Goal: Information Seeking & Learning: Learn about a topic

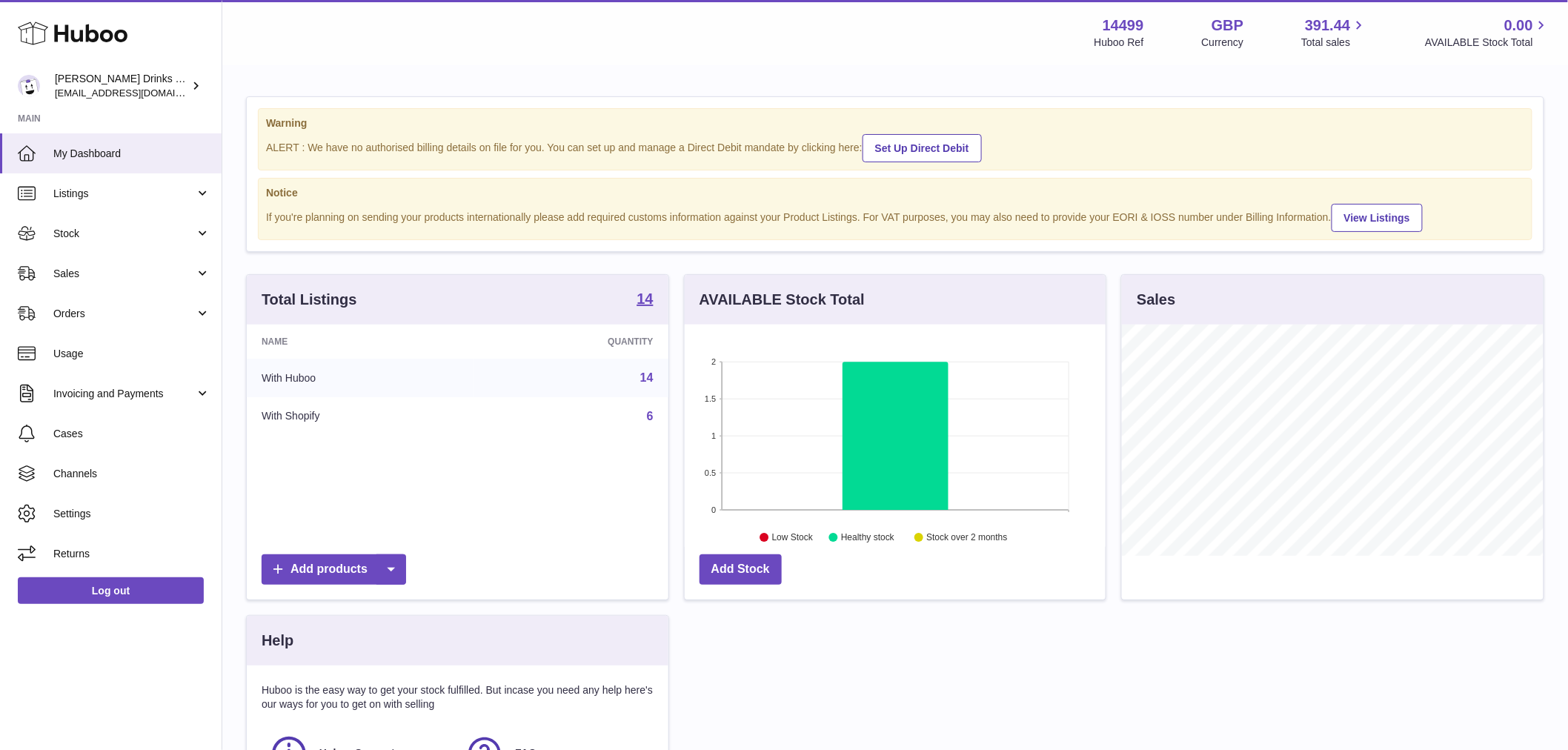
scroll to position [231, 421]
click at [114, 268] on span "Sales" at bounding box center [124, 274] width 142 height 14
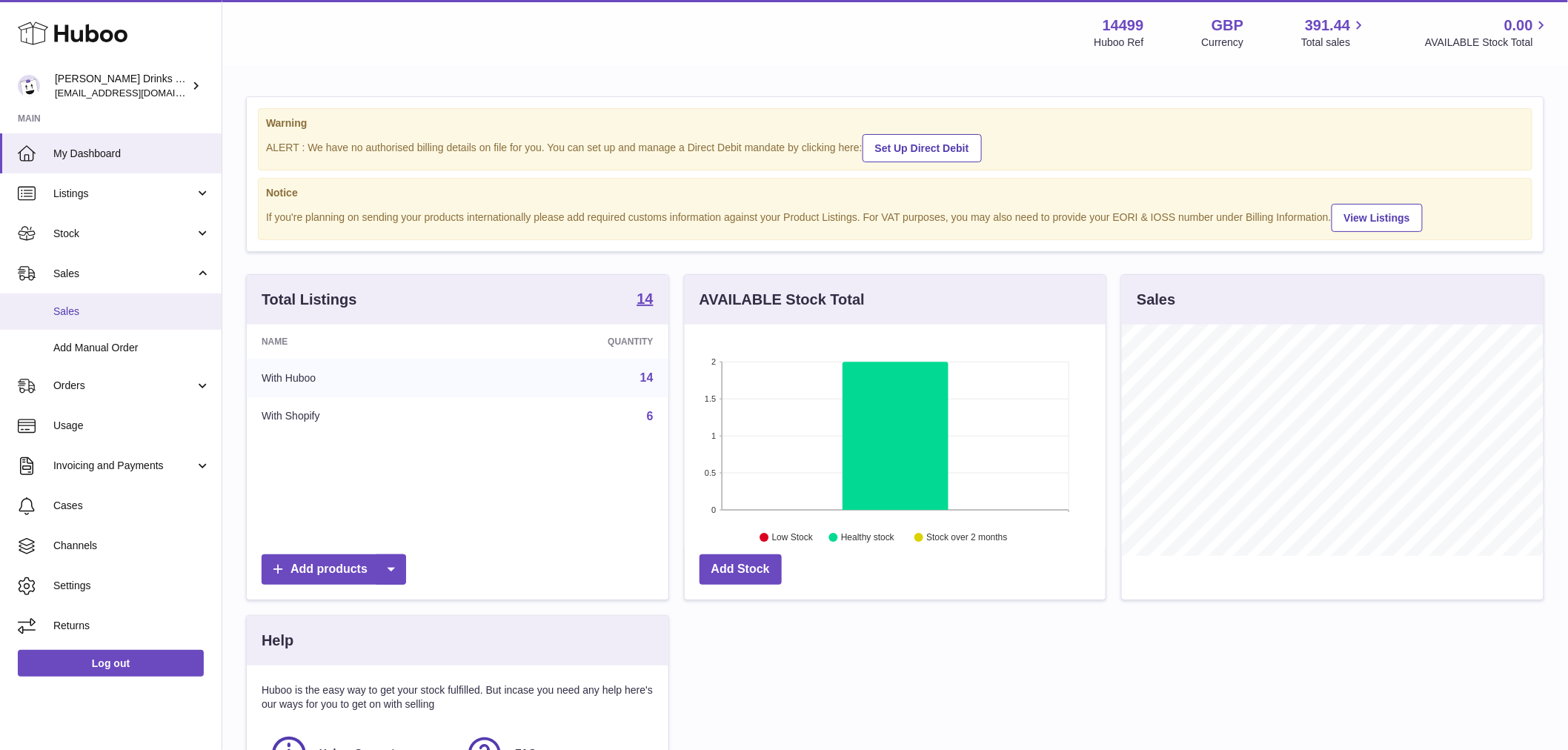
click at [109, 315] on span "Sales" at bounding box center [131, 312] width 157 height 14
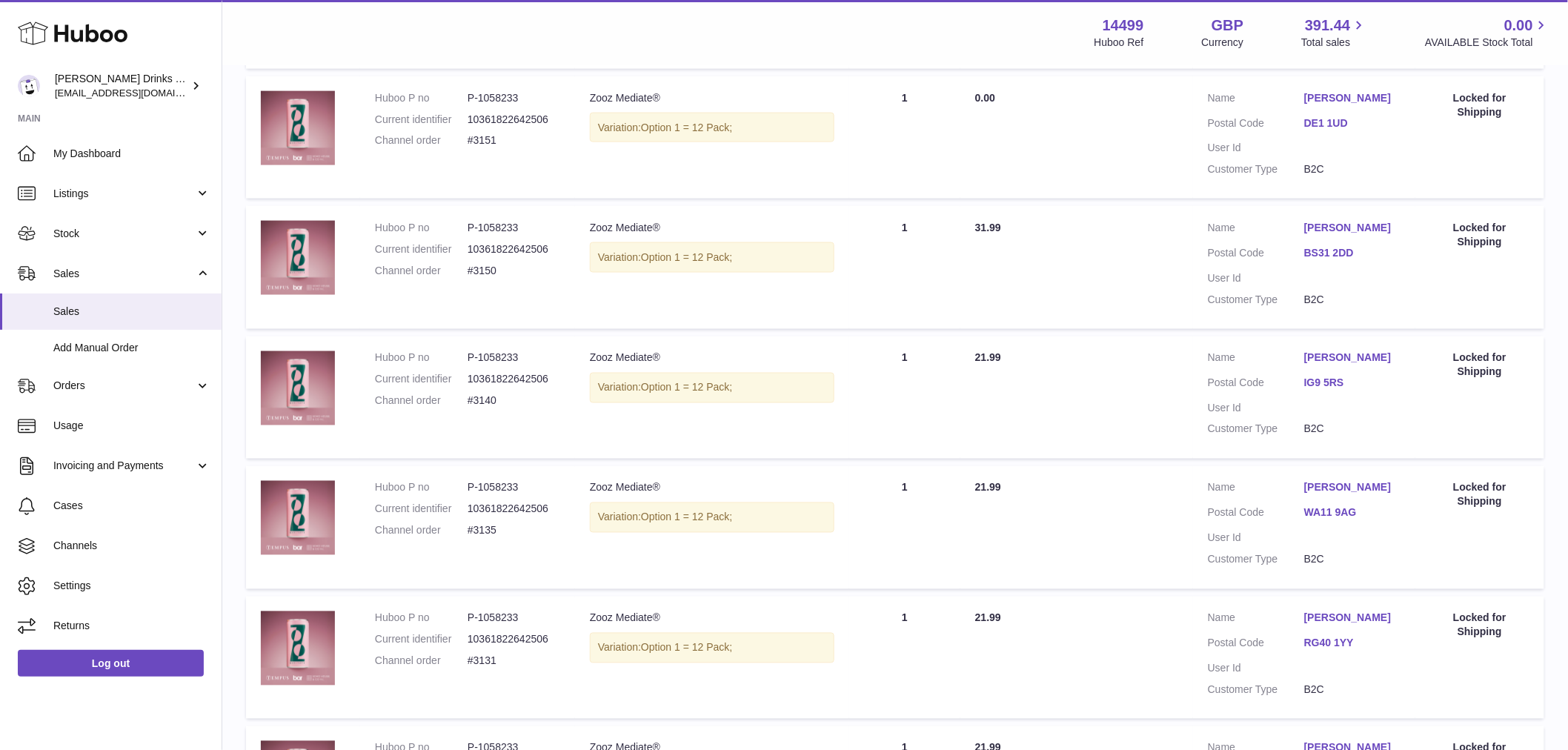
scroll to position [825, 0]
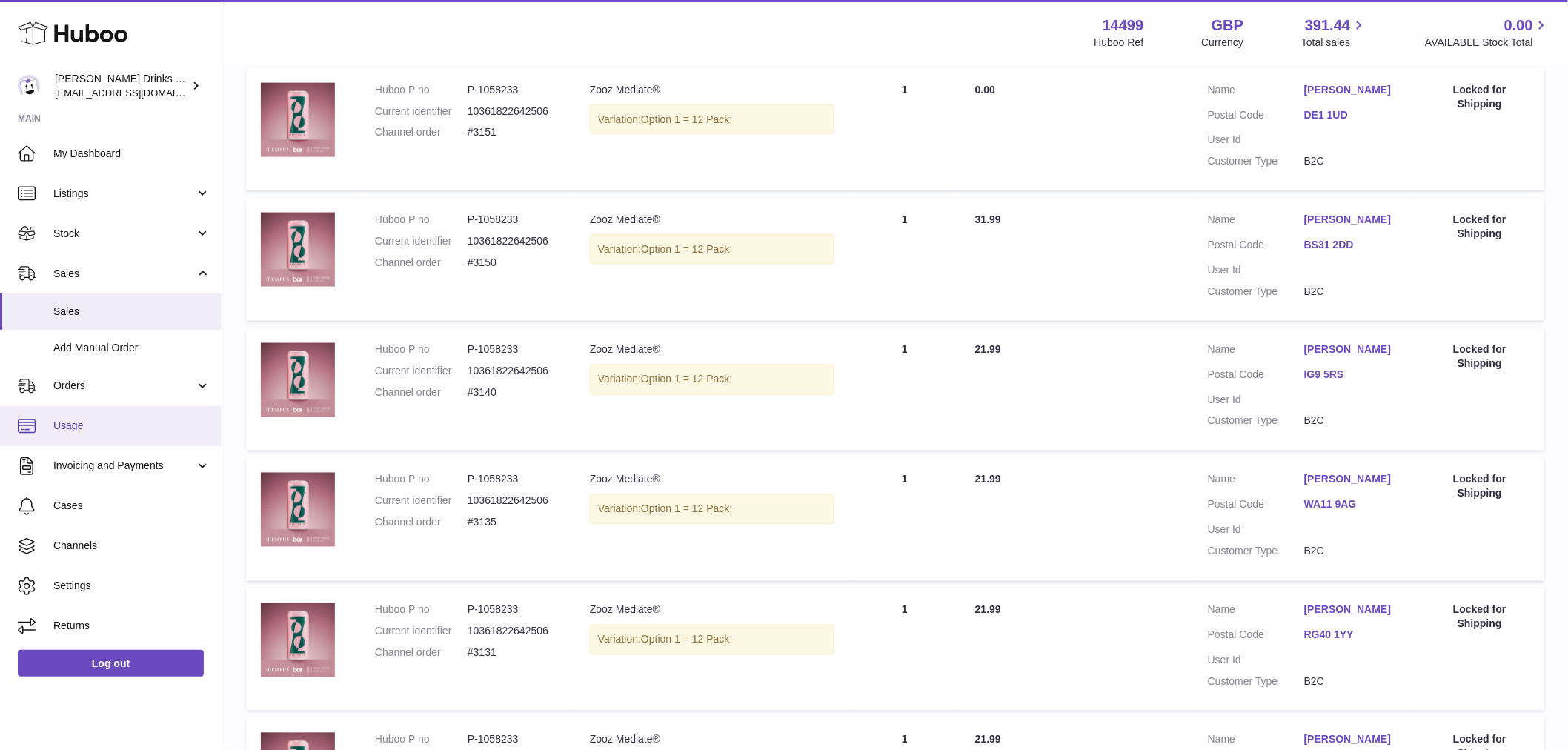
click at [100, 430] on span "Usage" at bounding box center [131, 425] width 157 height 14
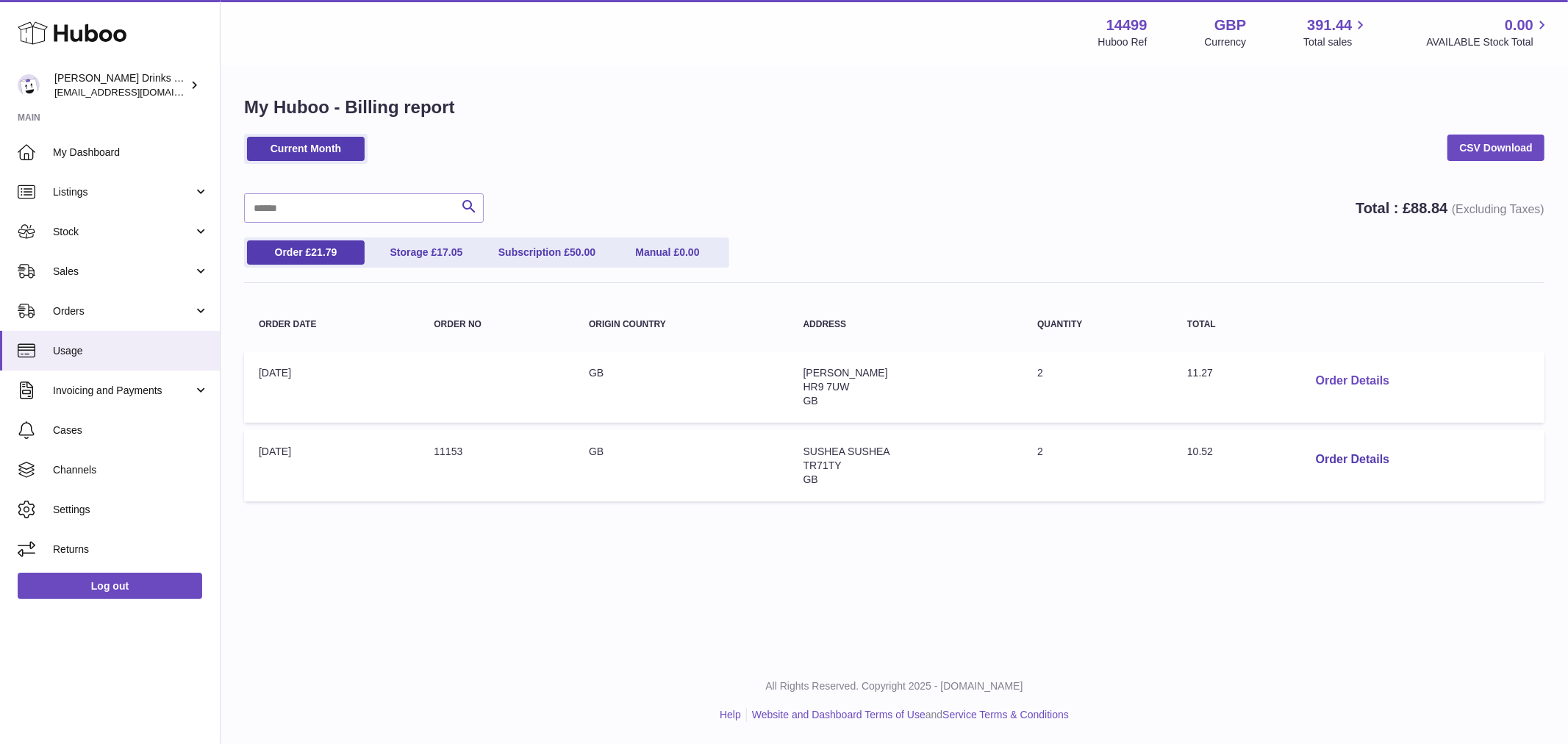
click at [1341, 377] on button "Order Details" at bounding box center [1352, 381] width 97 height 30
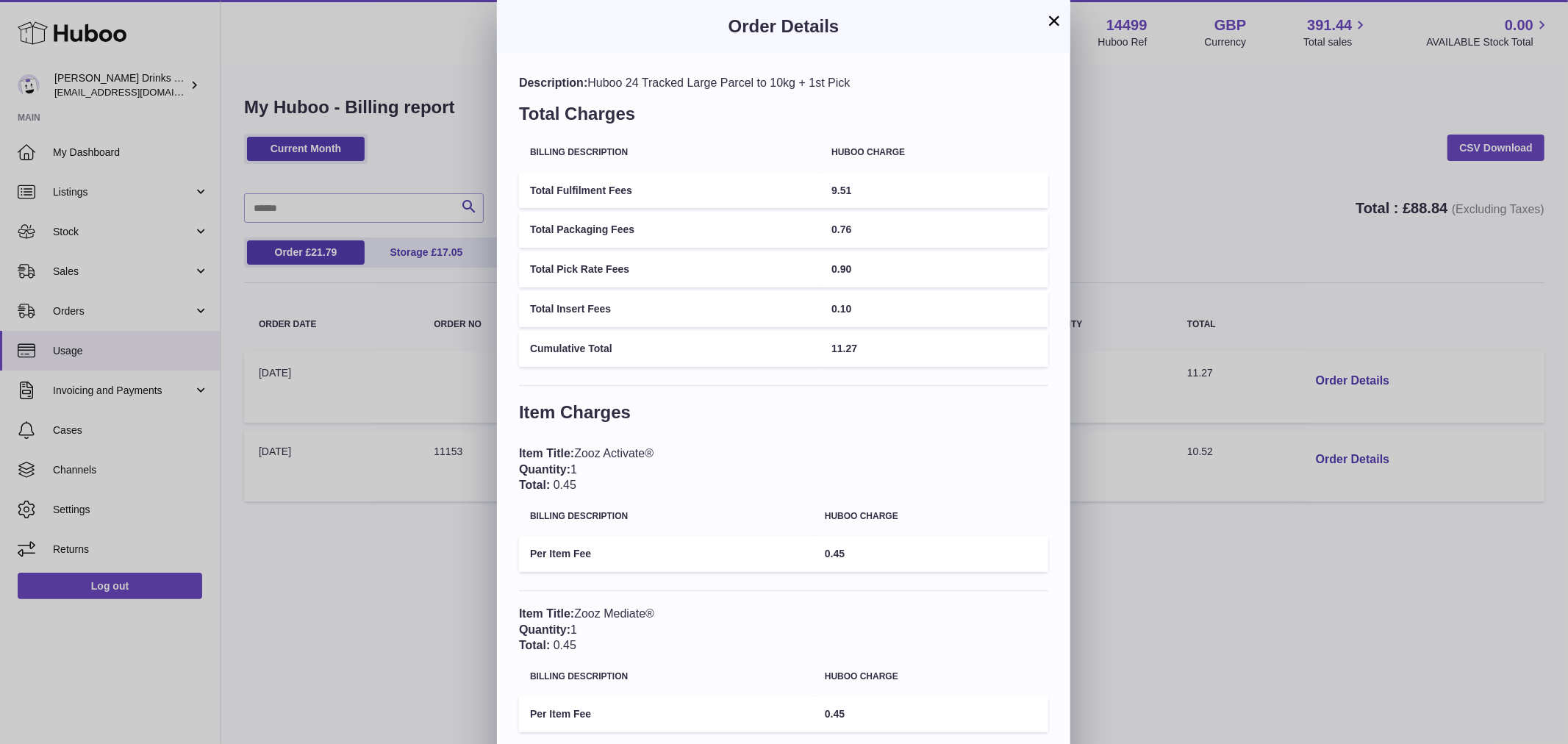
click at [1266, 238] on div "× Order Details Description: Huboo 24 Tracked Large Parcel to 10kg + 1st Pick T…" at bounding box center [784, 409] width 1568 height 818
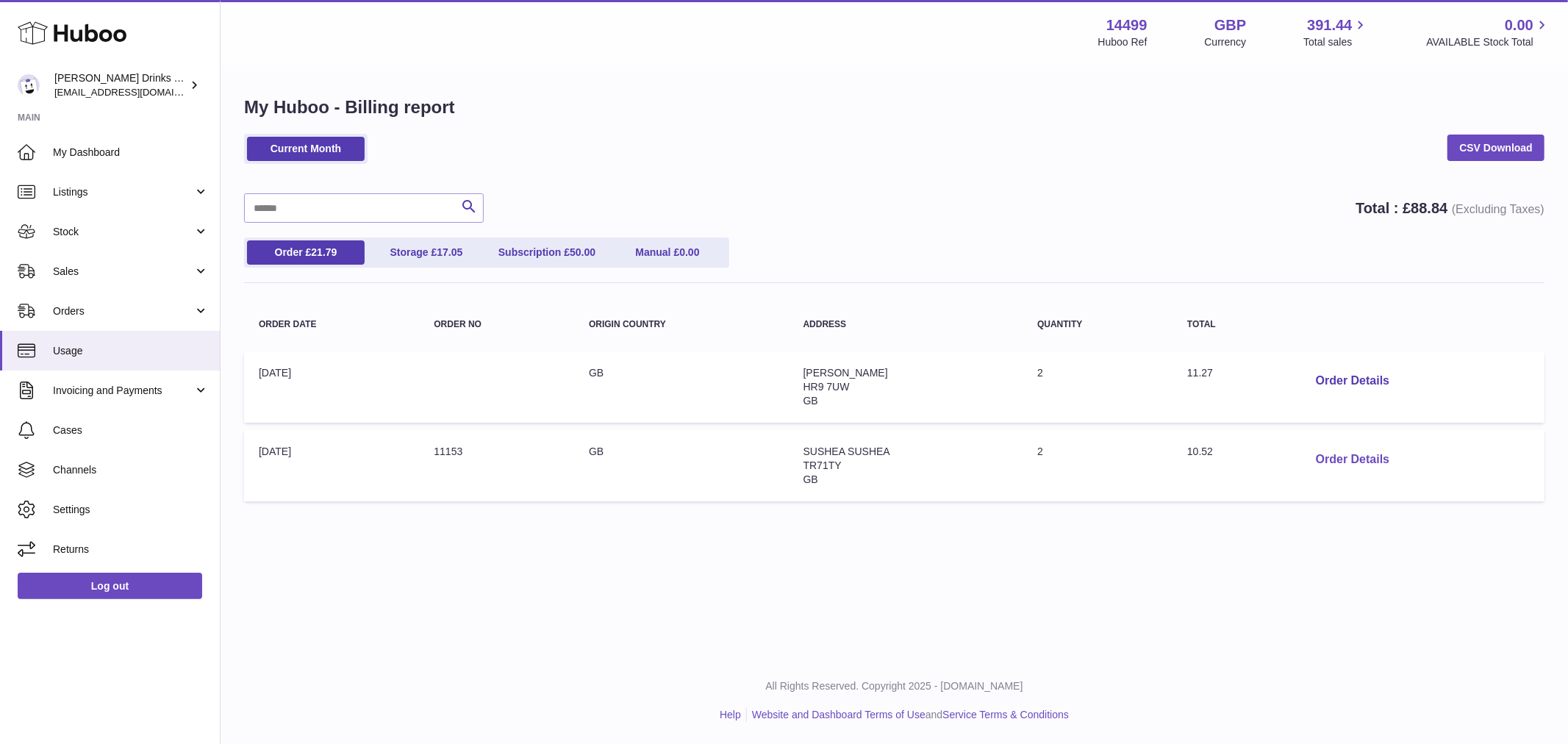
click at [1328, 461] on button "Order Details" at bounding box center [1352, 460] width 97 height 30
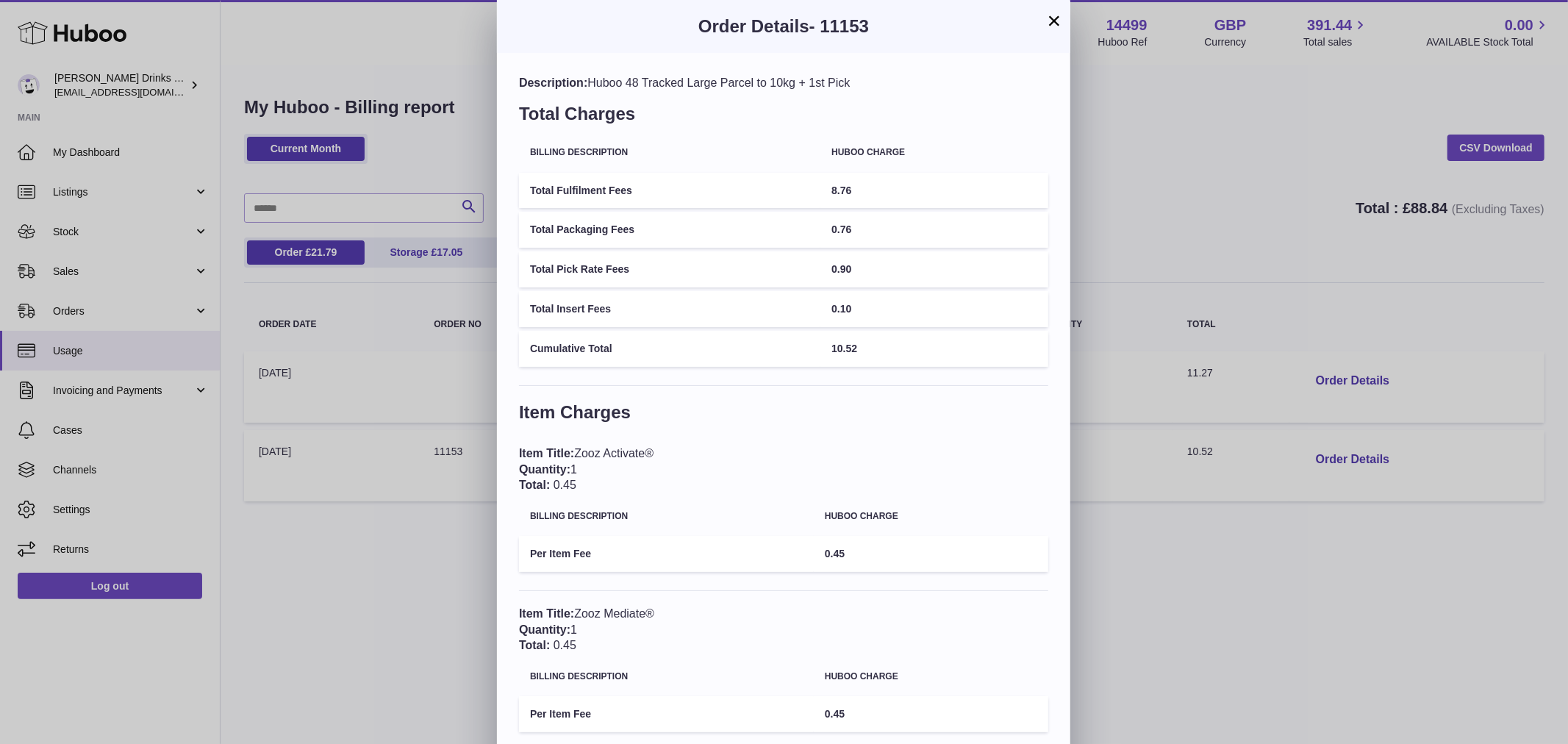
click at [1163, 196] on div "× Order Details - 11153 Description: Huboo 48 Tracked Large Parcel to 10kg + 1s…" at bounding box center [784, 409] width 1568 height 818
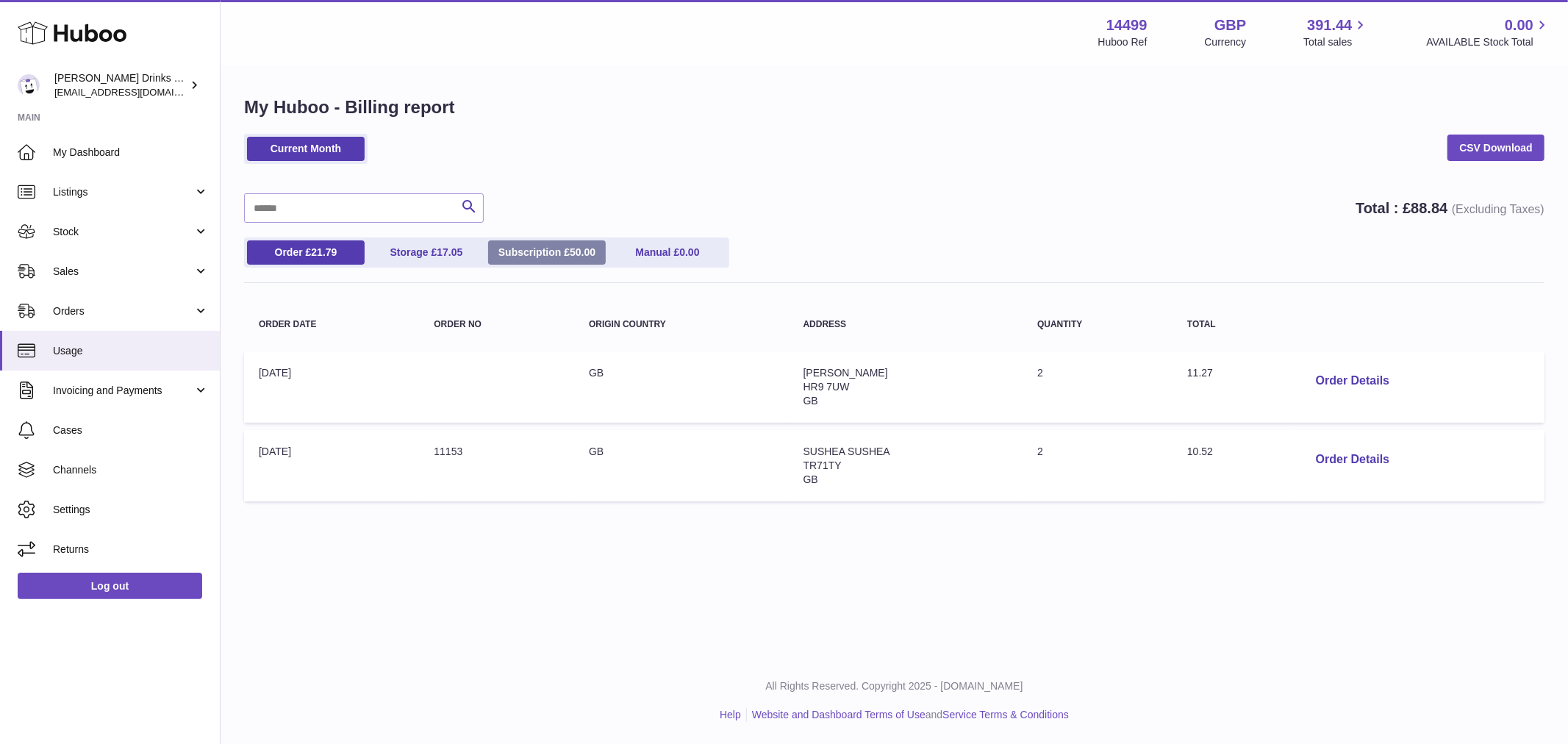
click at [538, 255] on link "Subscription £ 50.00" at bounding box center [547, 253] width 117 height 24
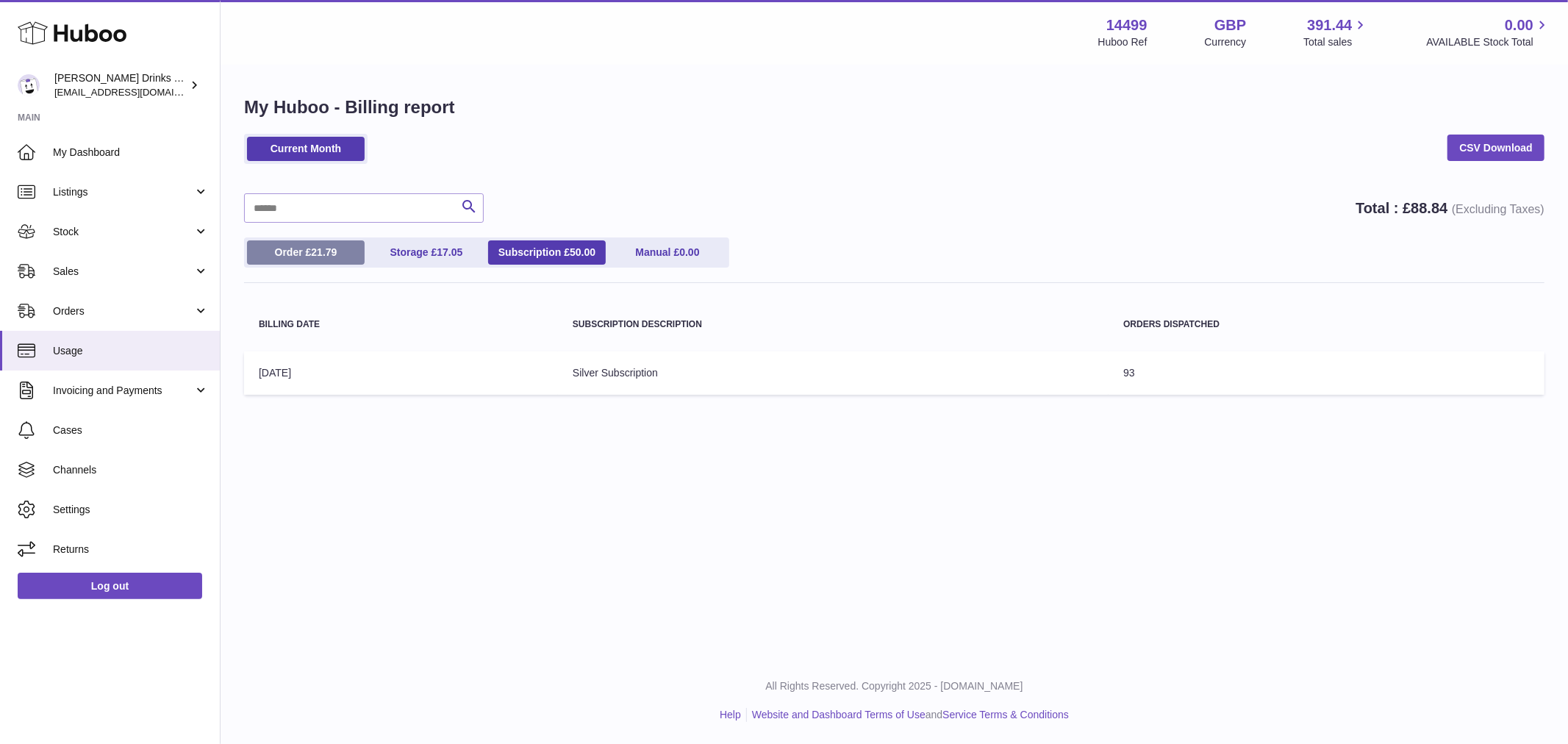
click at [334, 260] on link "Order £ 21.79" at bounding box center [305, 253] width 117 height 24
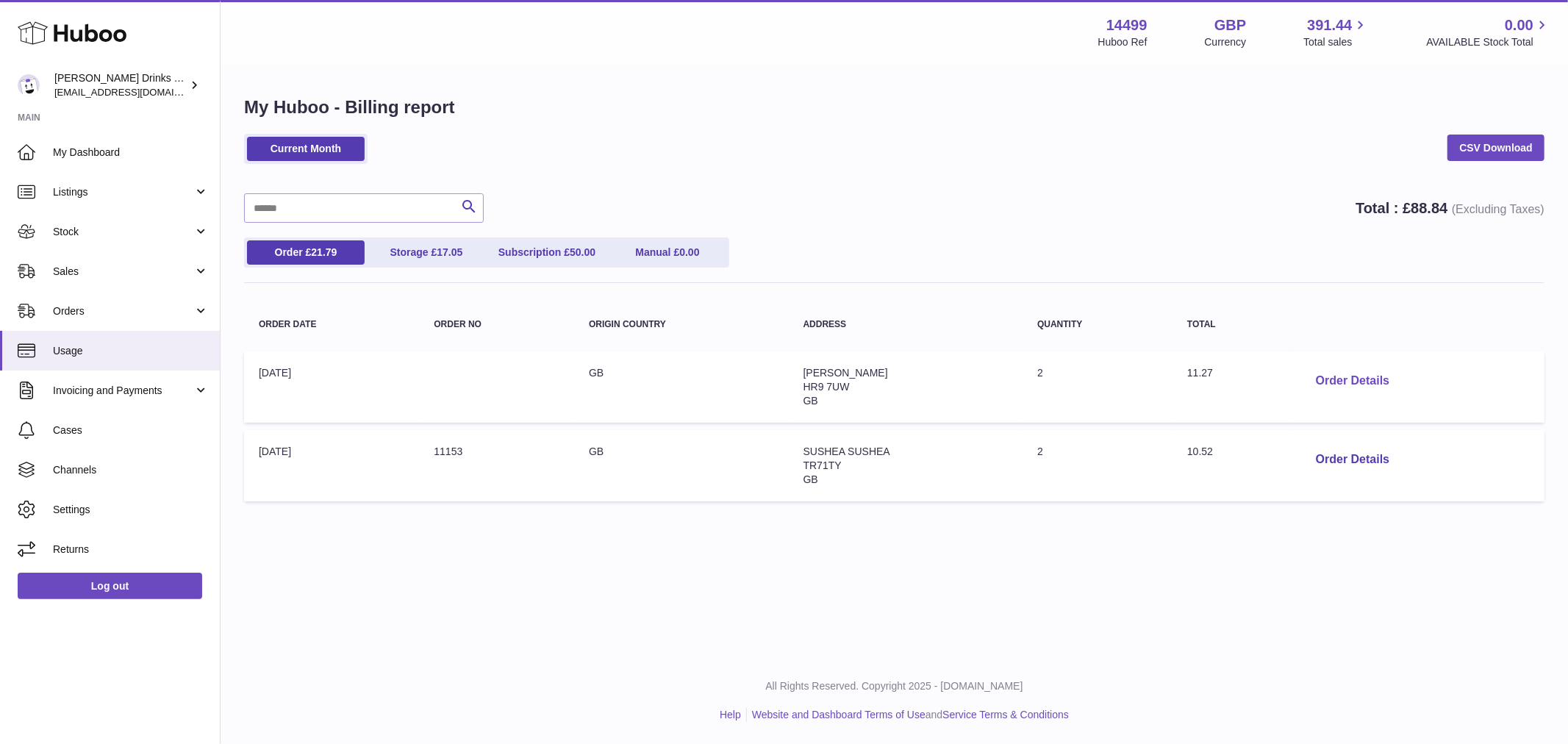
click at [1354, 382] on button "Order Details" at bounding box center [1352, 381] width 97 height 30
click at [1208, 566] on div "× Order Details Description: Huboo 24 Tracked Large Parcel to 10kg + 1st Pick T…" at bounding box center [784, 409] width 1568 height 818
click at [1334, 460] on button "Order Details" at bounding box center [1352, 460] width 97 height 30
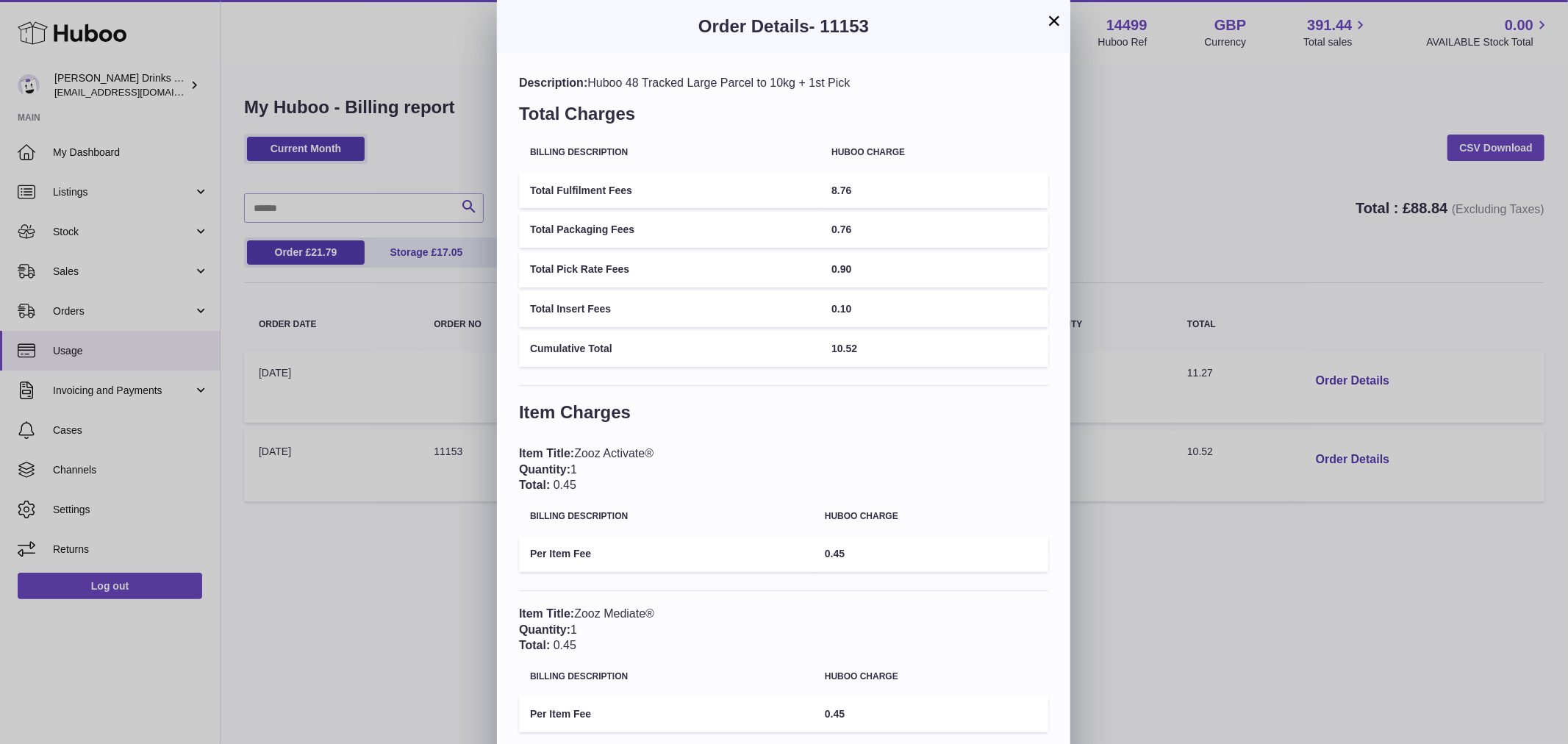
click at [1203, 582] on div "× Order Details - 11153 Description: Huboo 48 Tracked Large Parcel to 10kg + 1s…" at bounding box center [784, 409] width 1568 height 818
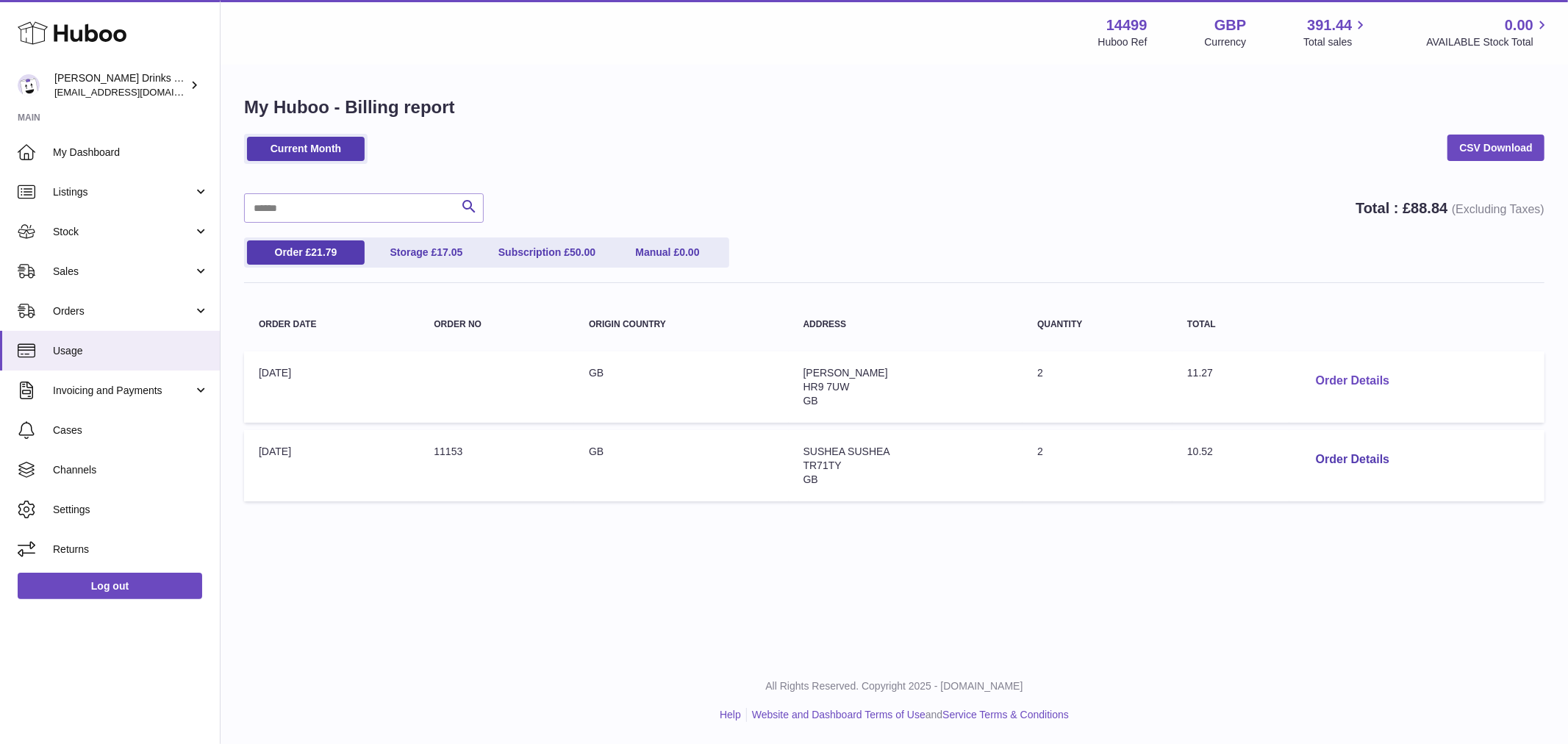
click at [1334, 386] on button "Order Details" at bounding box center [1352, 381] width 97 height 30
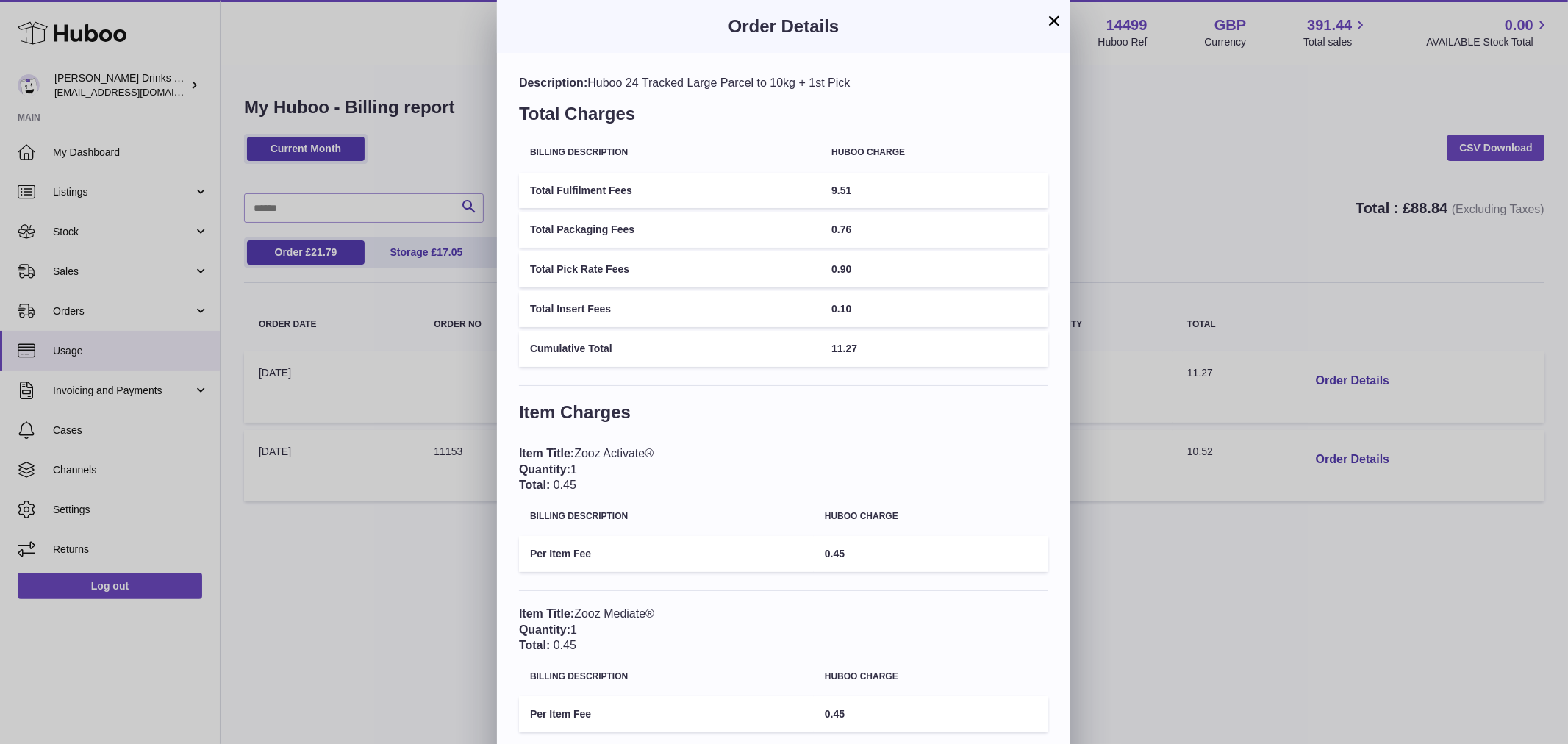
click at [1290, 588] on div "× Order Details Description: Huboo 24 Tracked Large Parcel to 10kg + 1st Pick T…" at bounding box center [784, 409] width 1568 height 818
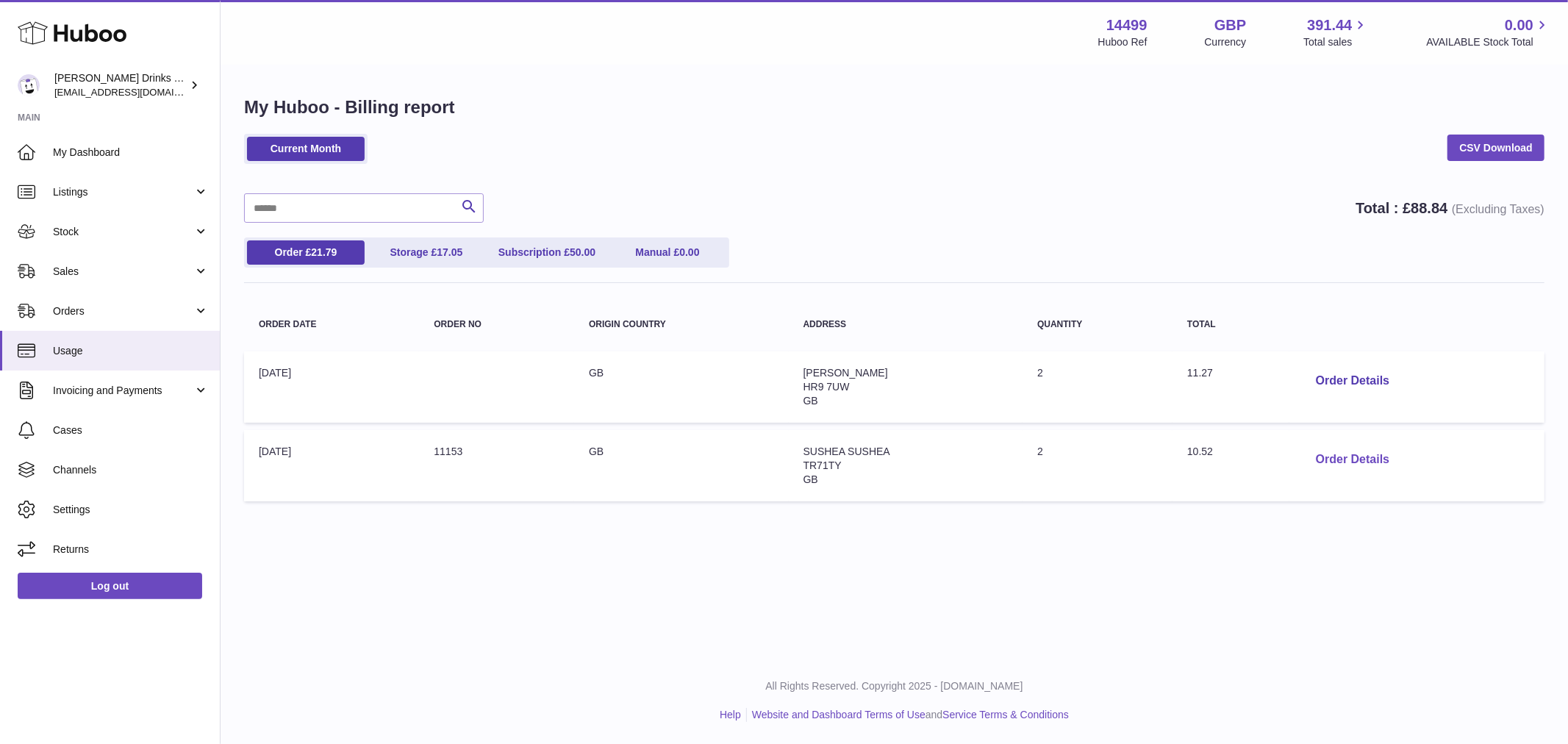
click at [1333, 457] on button "Order Details" at bounding box center [1352, 460] width 97 height 30
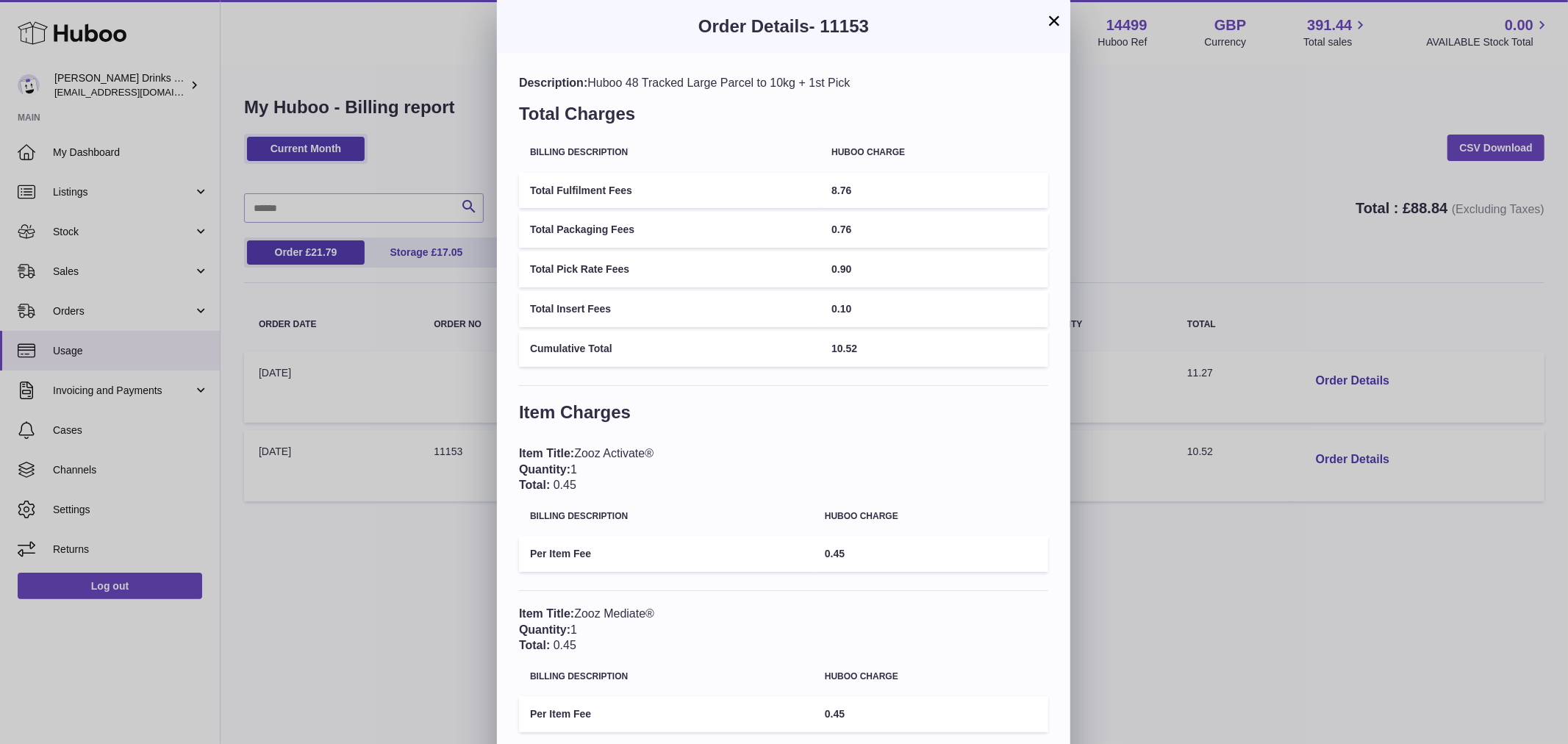
click at [1050, 17] on button "×" at bounding box center [1054, 20] width 17 height 17
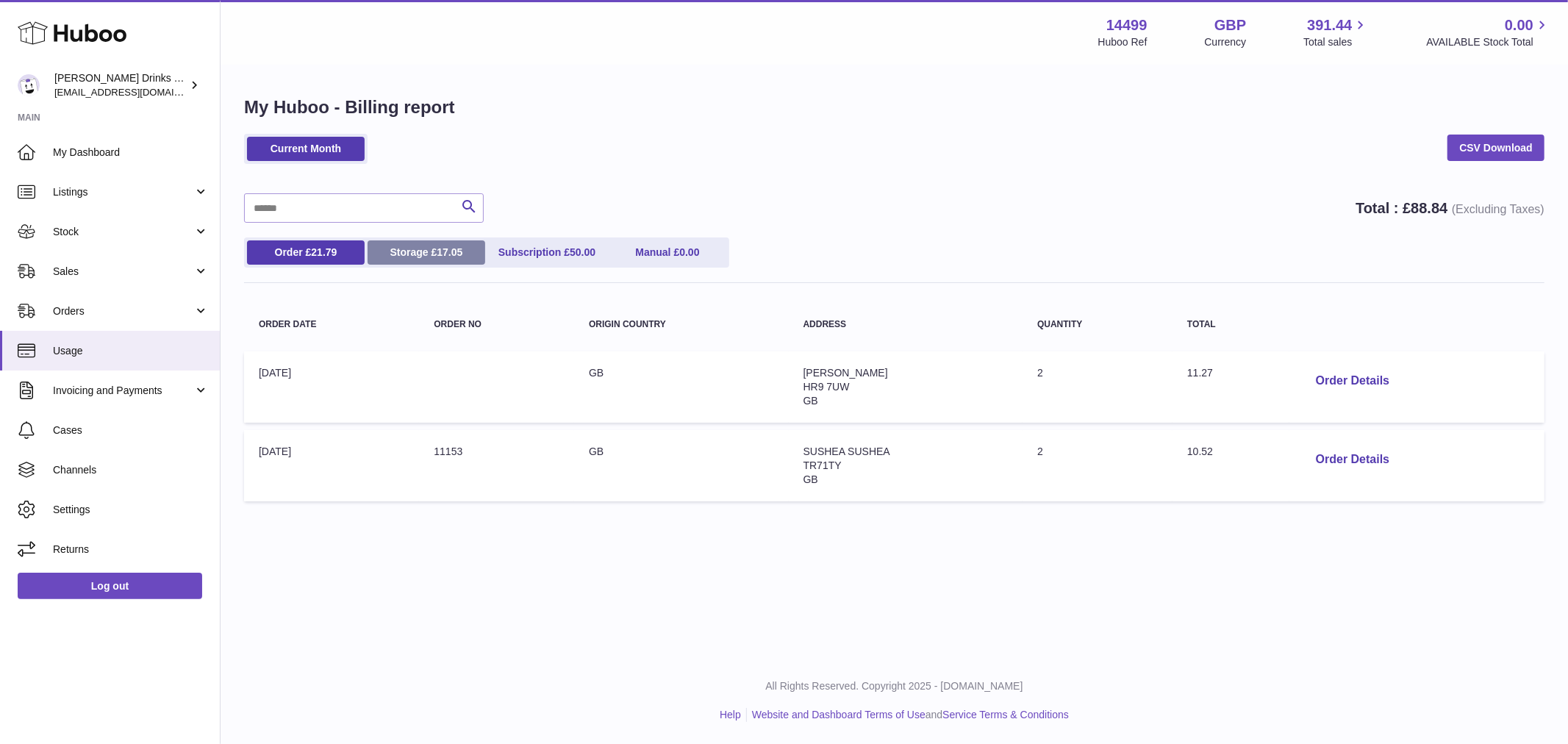
click at [445, 256] on span "17.05" at bounding box center [450, 252] width 26 height 12
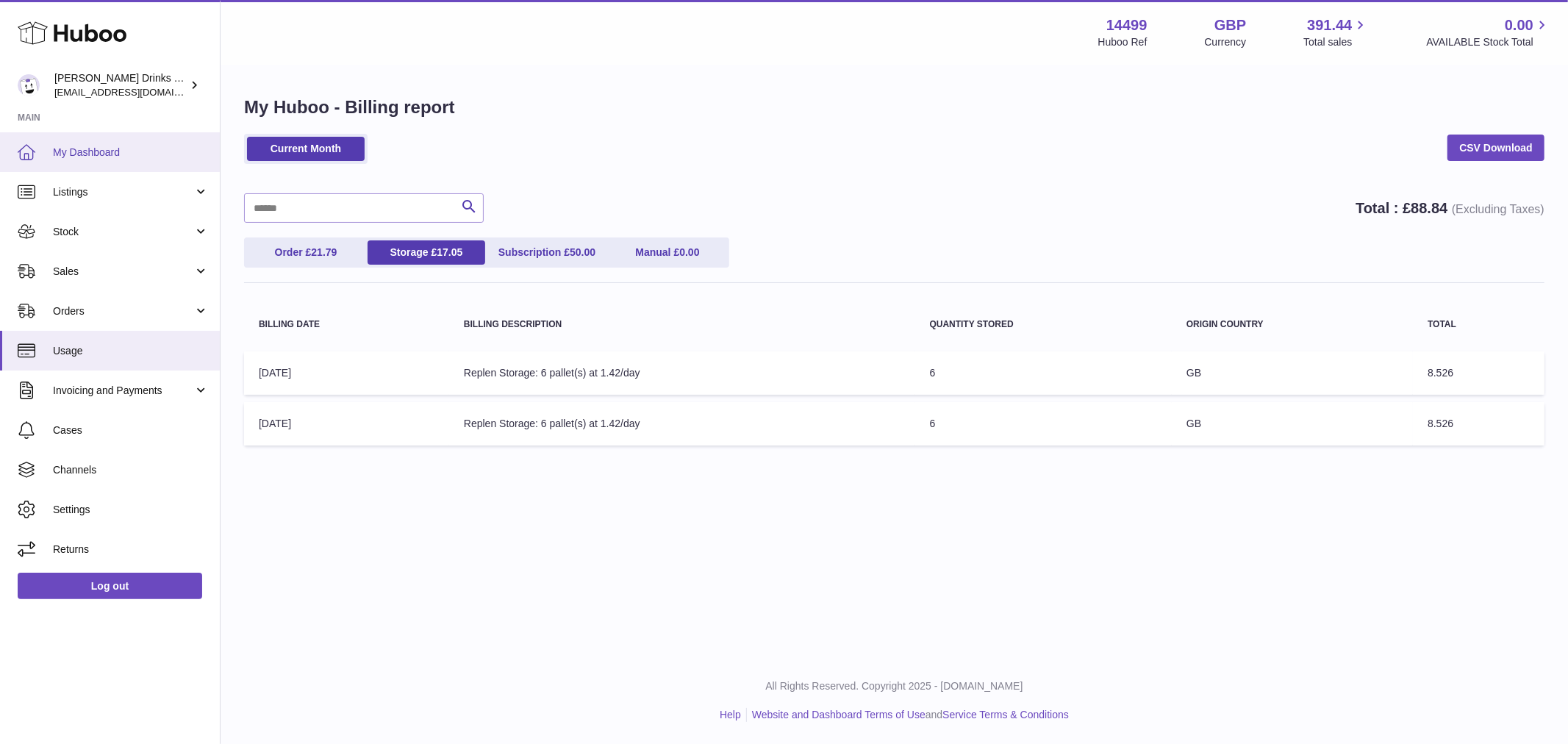
click at [150, 142] on link "My Dashboard" at bounding box center [110, 152] width 220 height 40
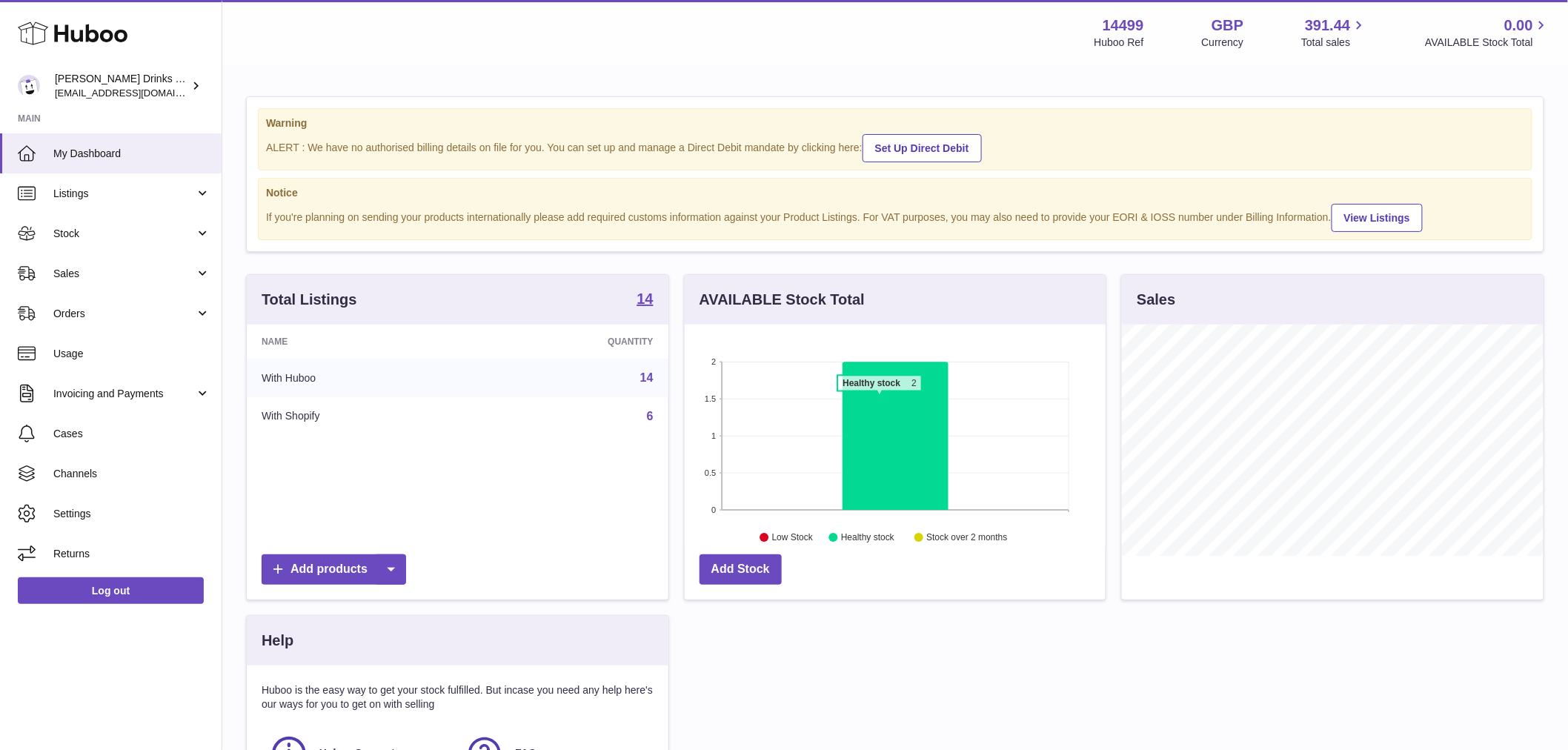
scroll to position [231, 421]
click at [92, 282] on link "Sales" at bounding box center [111, 273] width 221 height 40
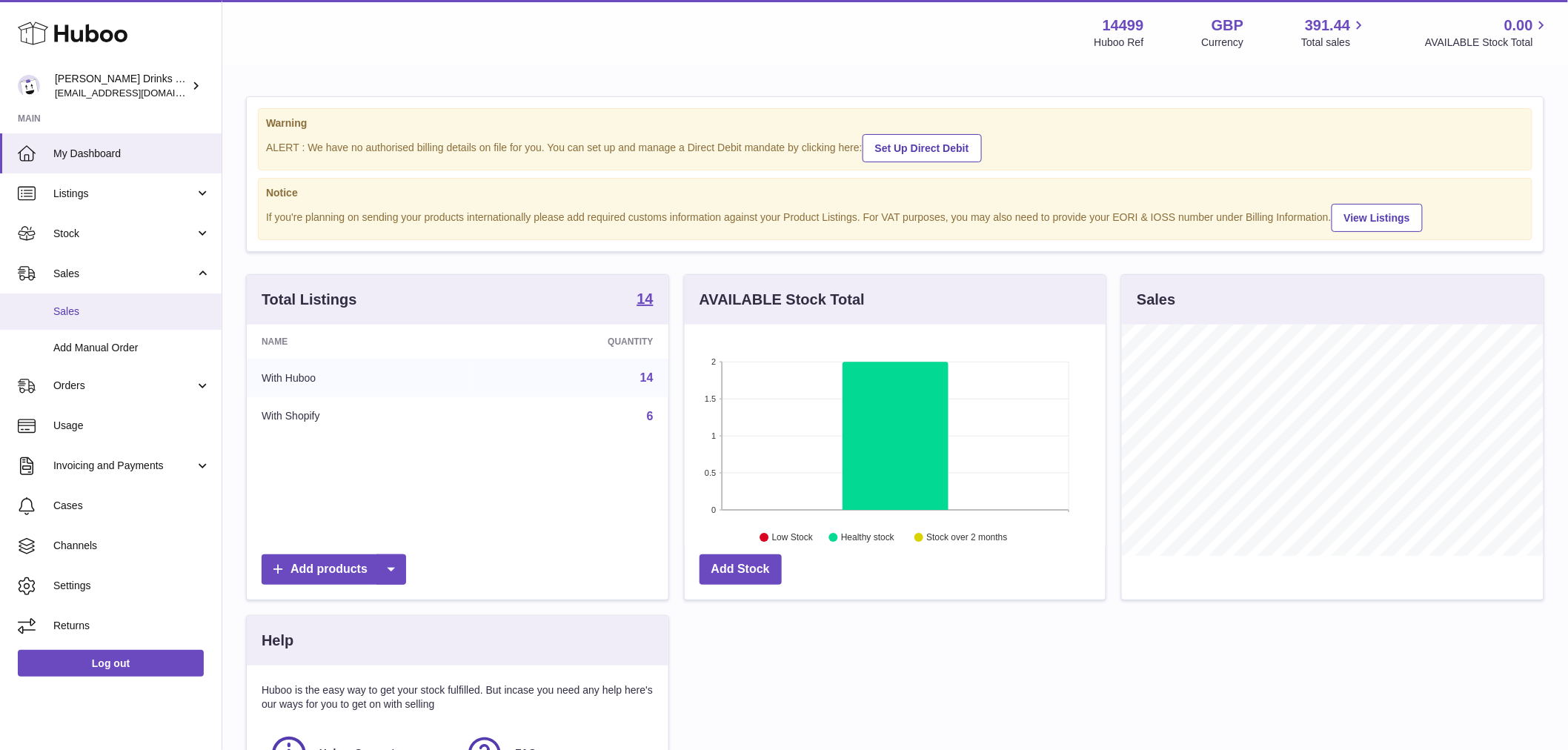
click at [92, 306] on span "Sales" at bounding box center [131, 312] width 157 height 14
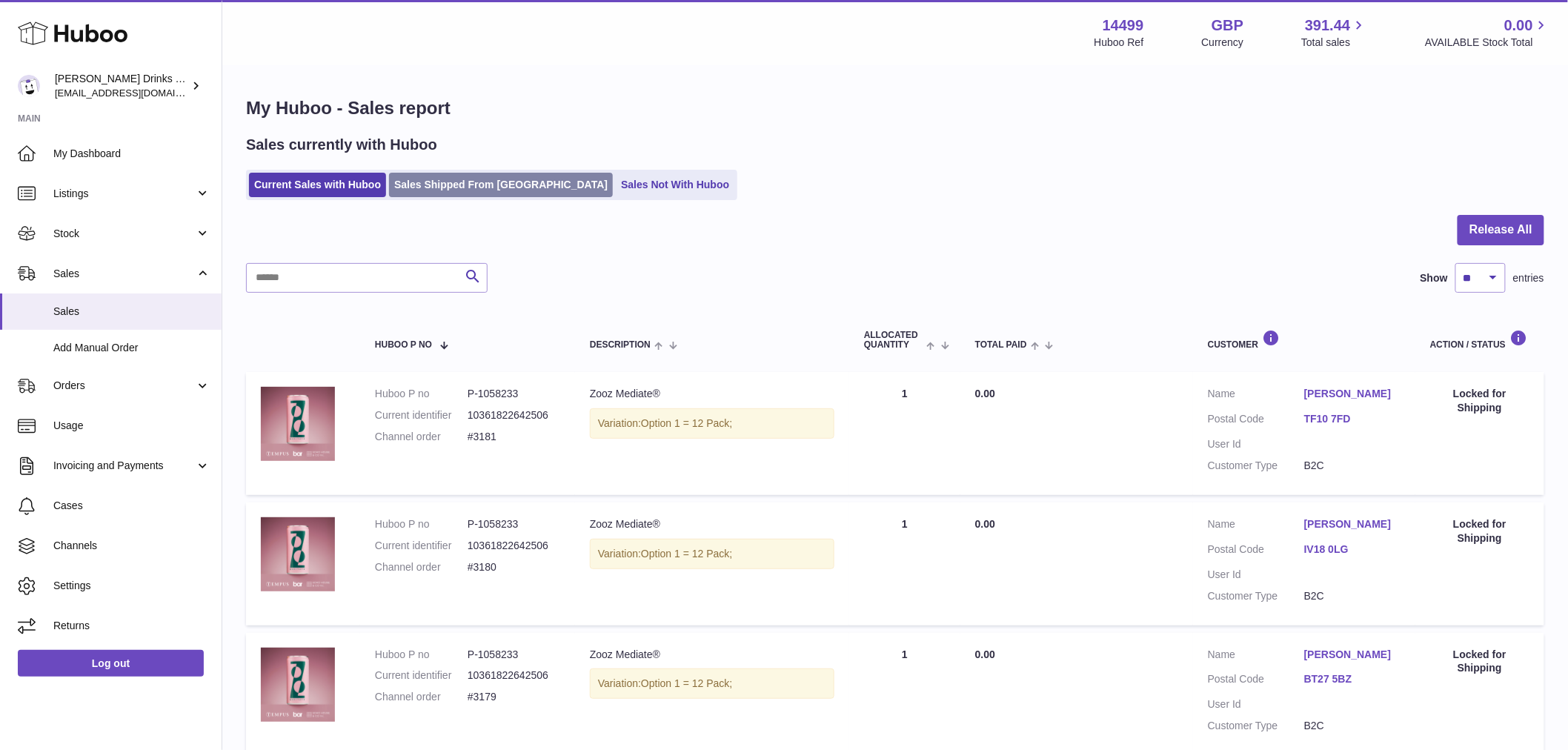
click at [463, 189] on link "Sales Shipped From [GEOGRAPHIC_DATA]" at bounding box center [500, 185] width 224 height 24
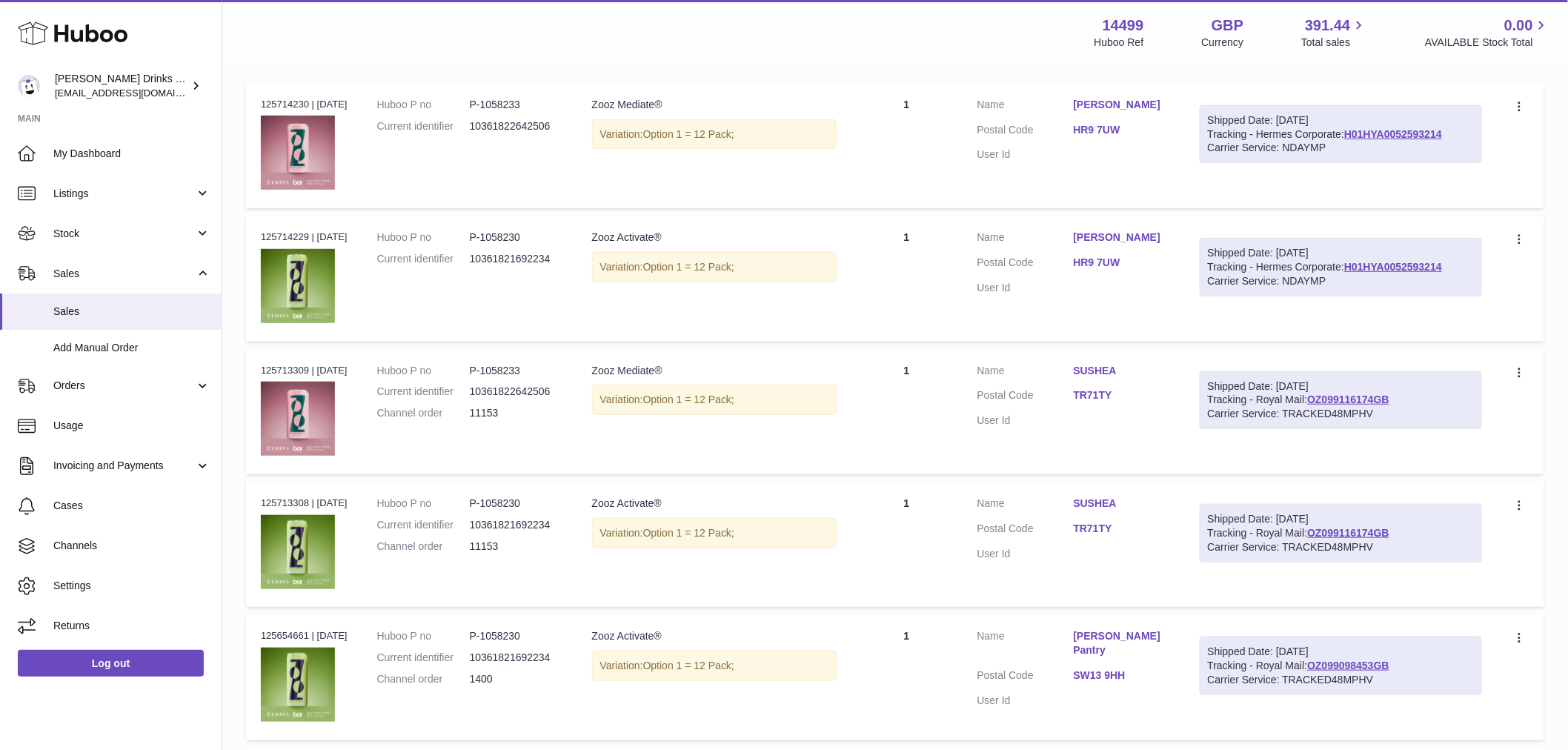
scroll to position [165, 0]
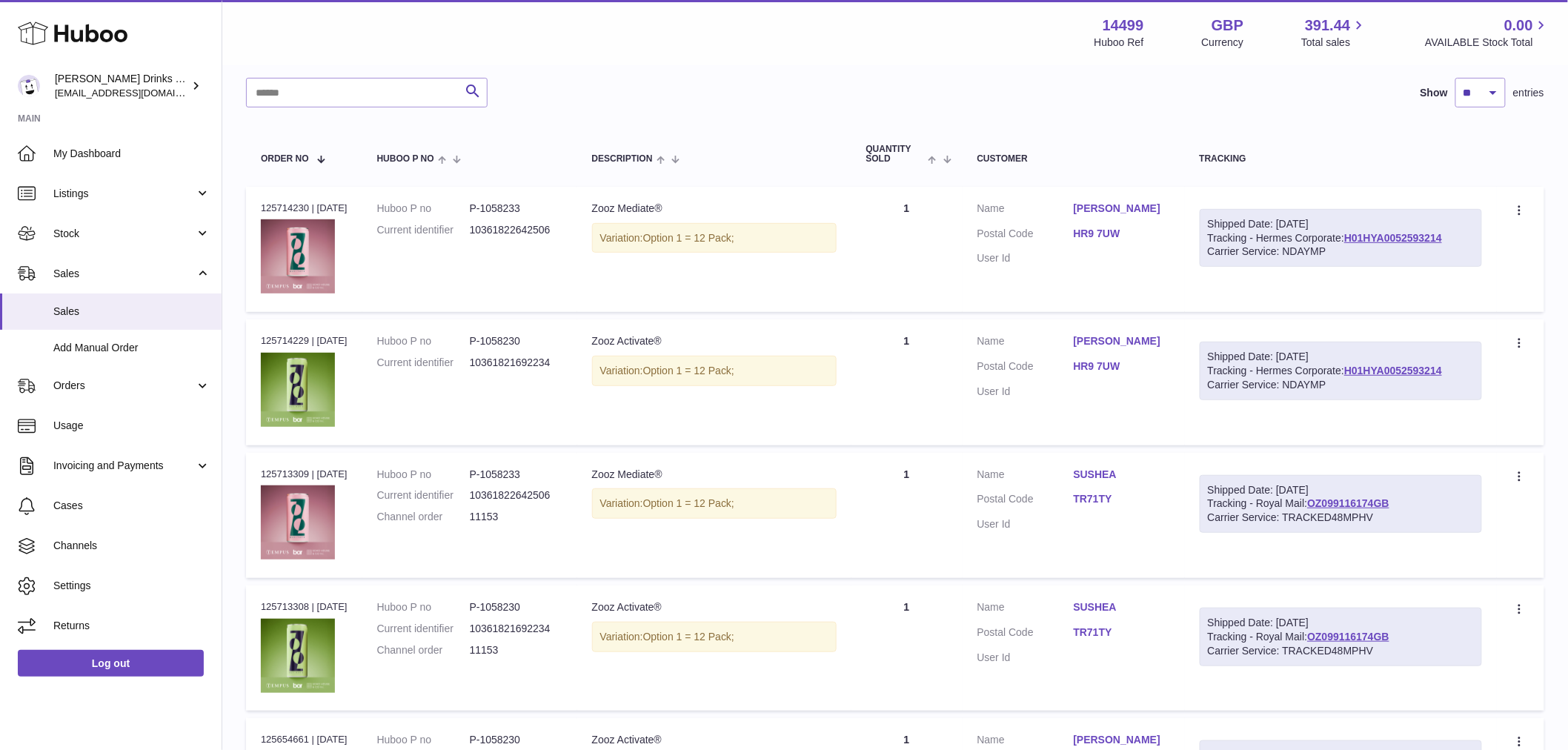
click at [1100, 209] on link "Louis Palmer" at bounding box center [1121, 209] width 96 height 14
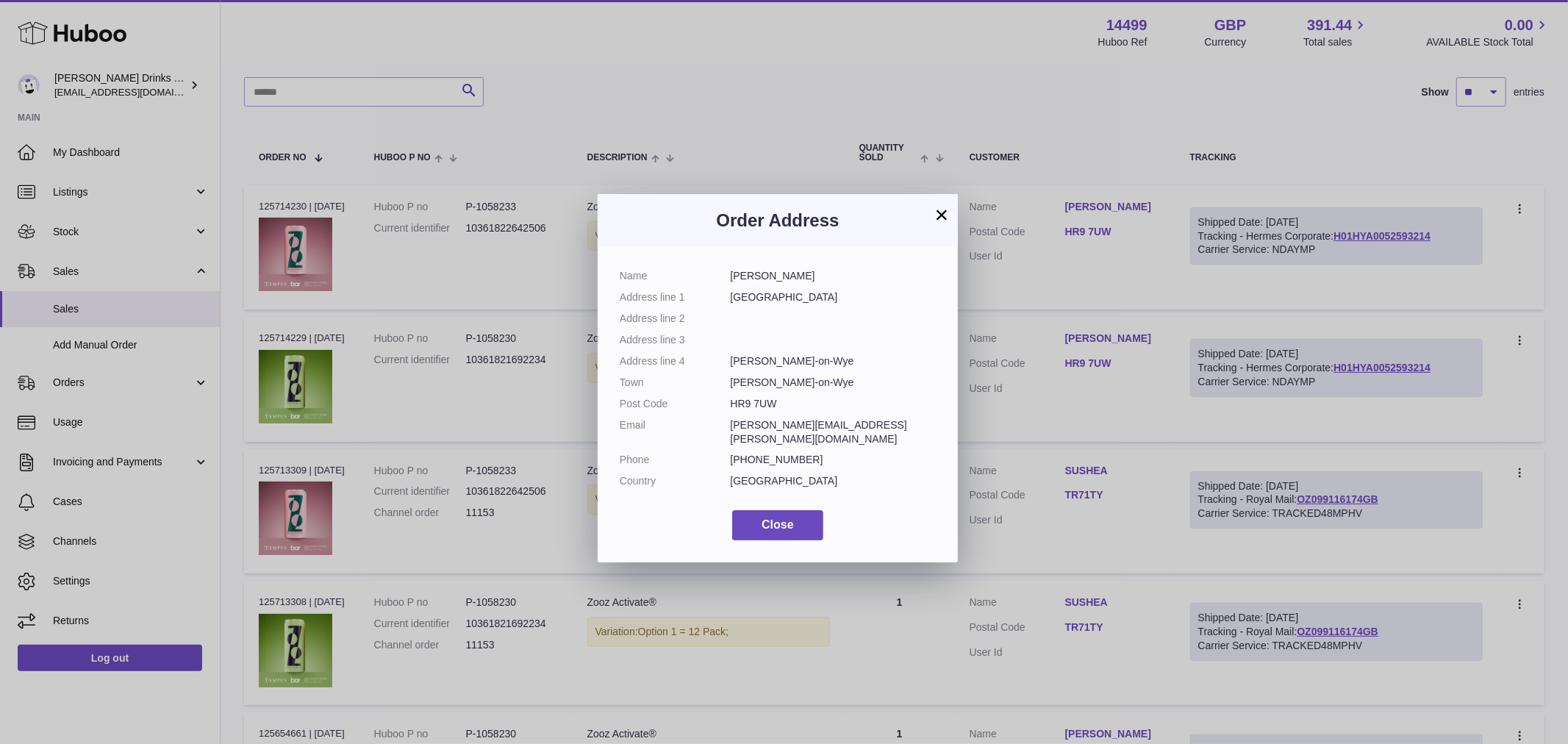
click at [1104, 142] on div "× Order Address Name Louis Palmer Address line 1 Castle Farm Address line 2 Add…" at bounding box center [784, 372] width 1568 height 744
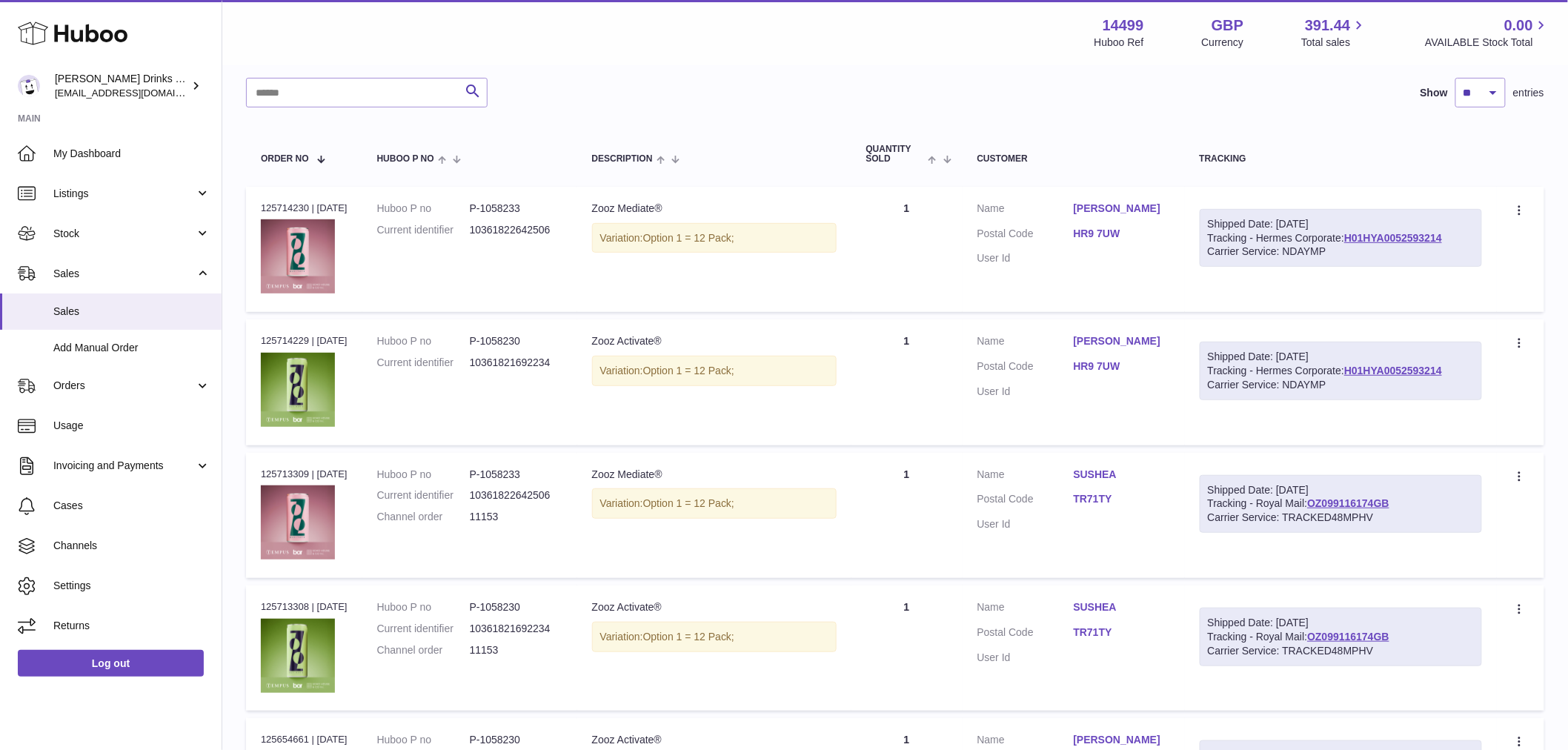
click at [1103, 468] on link "SUSHEA" at bounding box center [1121, 475] width 96 height 14
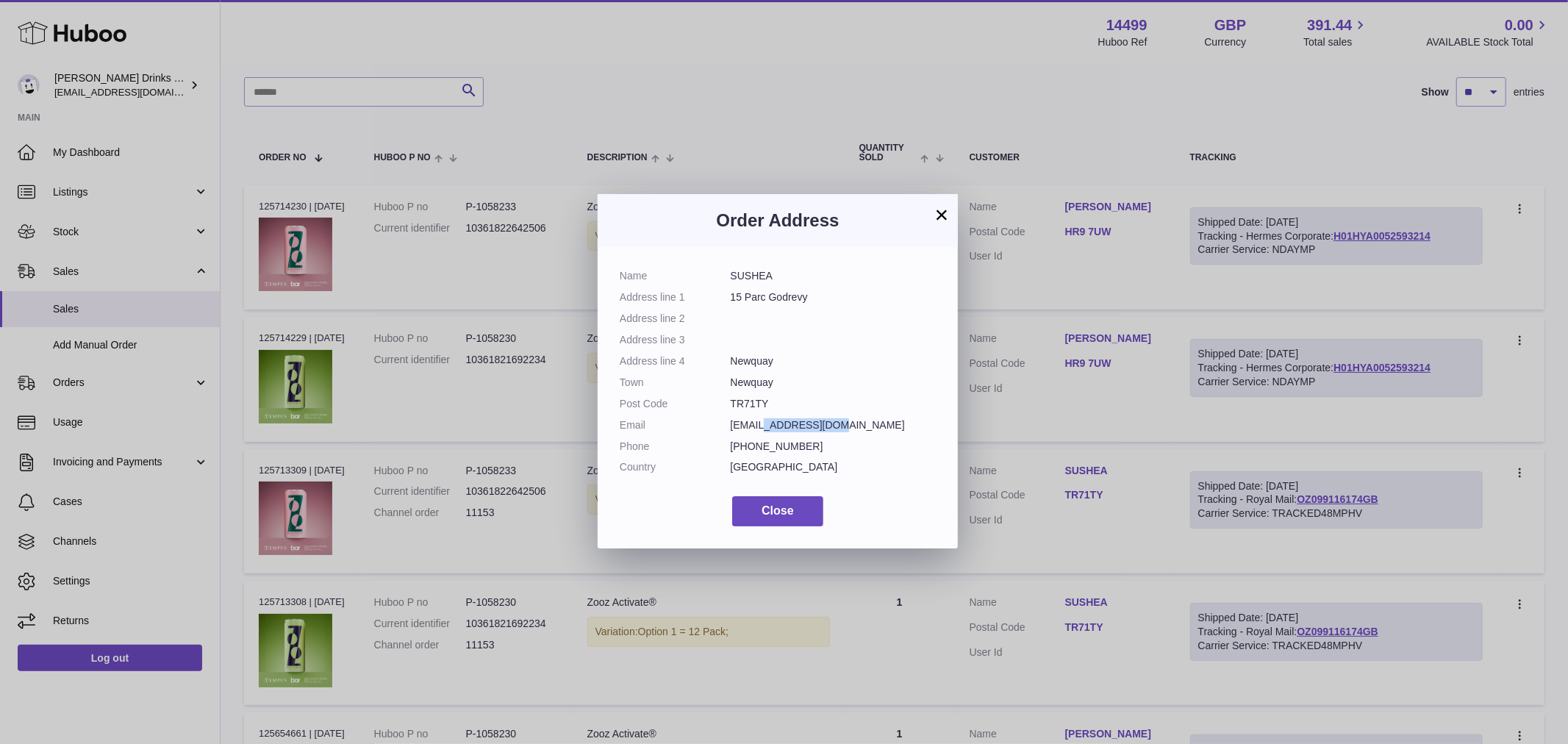
drag, startPoint x: 845, startPoint y: 428, endPoint x: 774, endPoint y: 427, distance: 71.0
click at [774, 427] on dd "admin@sushea.co.uk" at bounding box center [834, 425] width 206 height 14
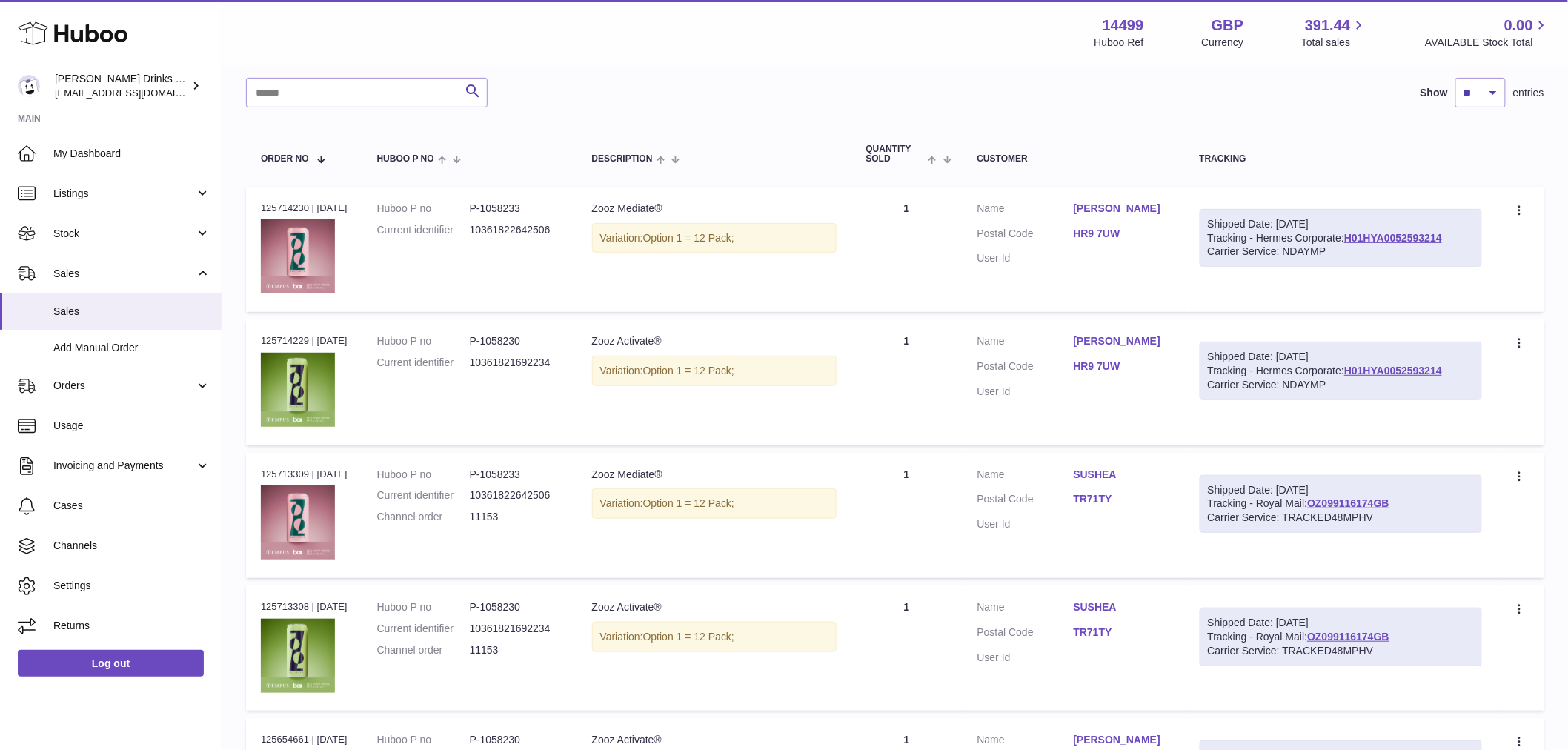
click at [1457, 155] on div at bounding box center [784, 375] width 1568 height 750
click at [1049, 99] on div "Search Show ** ** ** entries" at bounding box center [895, 93] width 1298 height 30
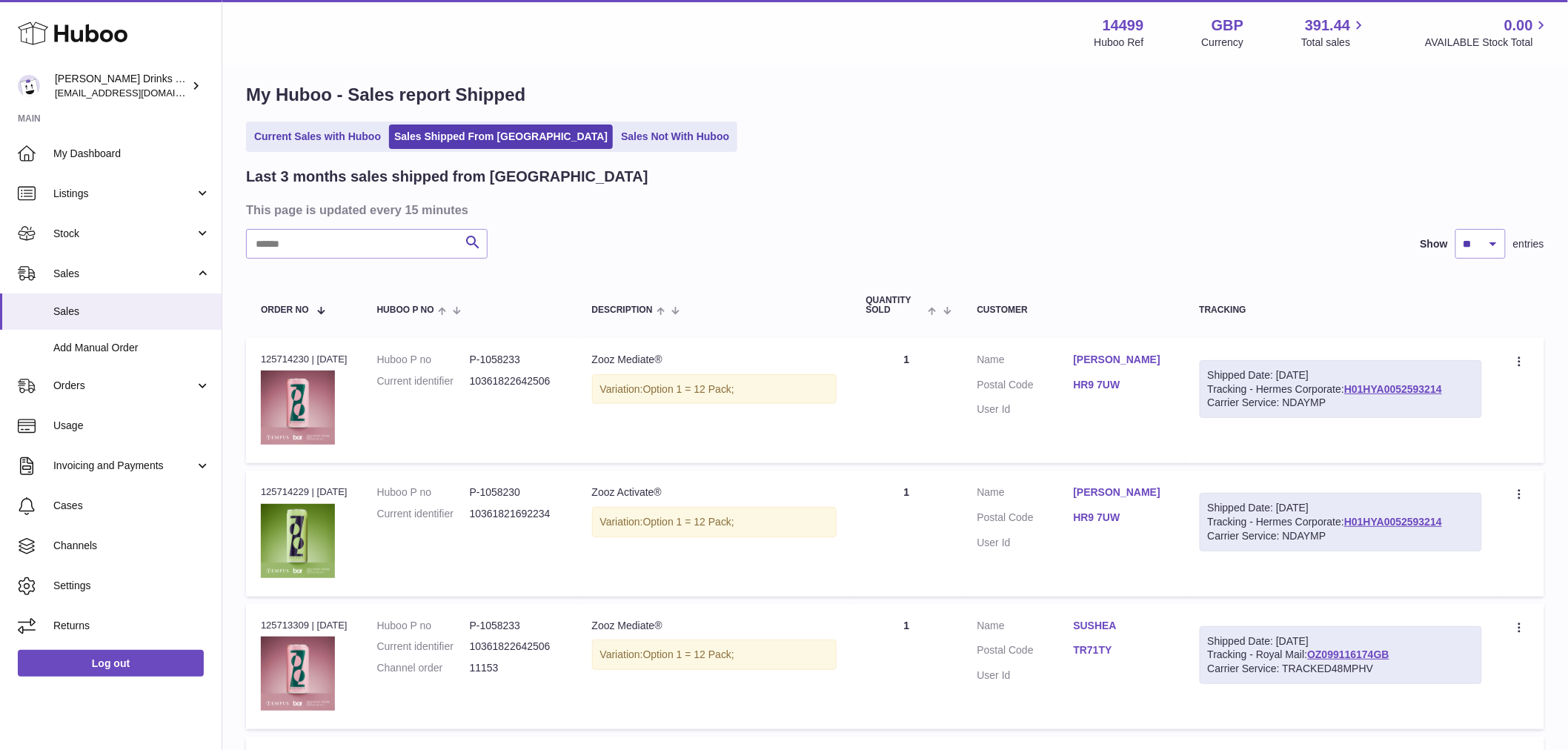
scroll to position [0, 0]
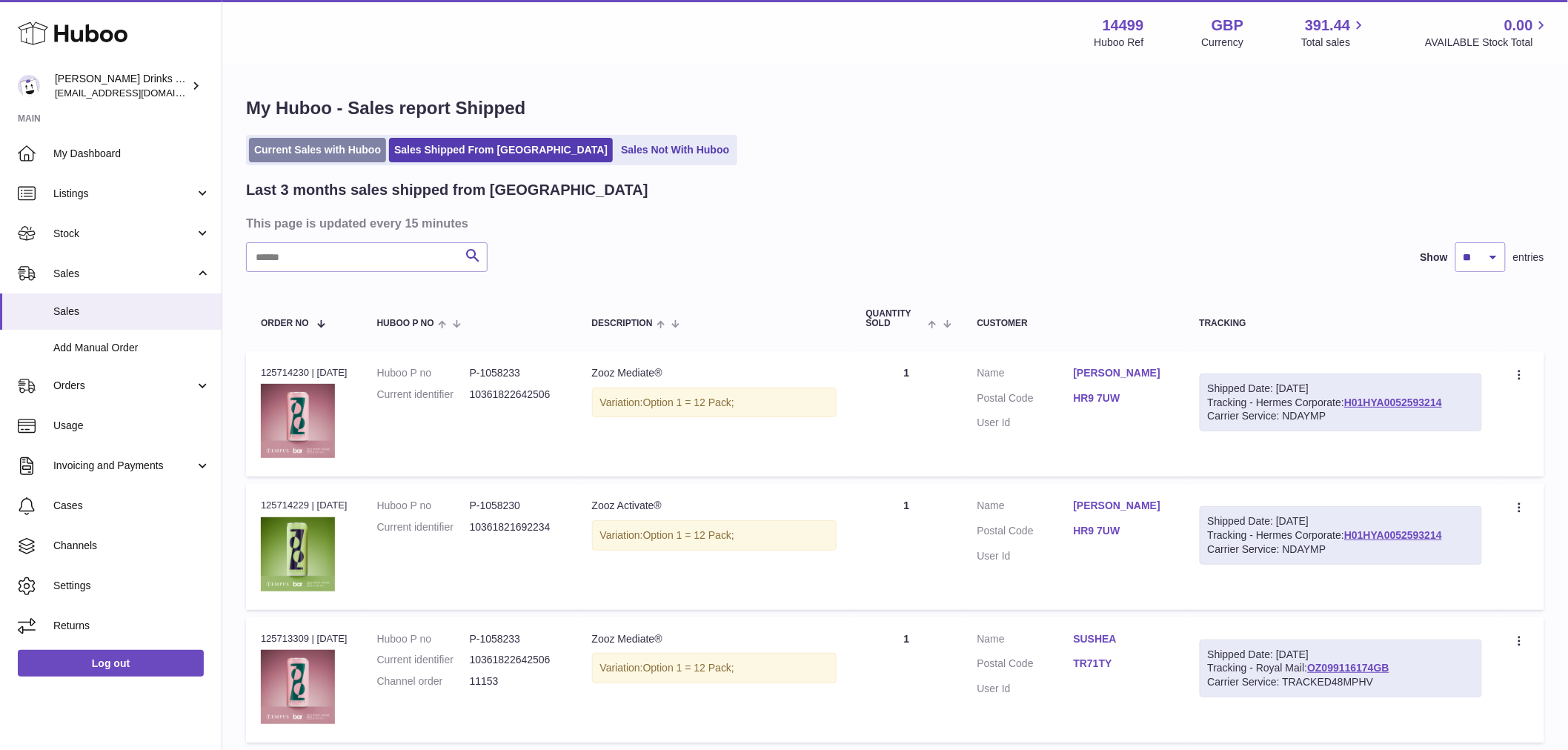
click at [320, 153] on link "Current Sales with Huboo" at bounding box center [317, 150] width 137 height 24
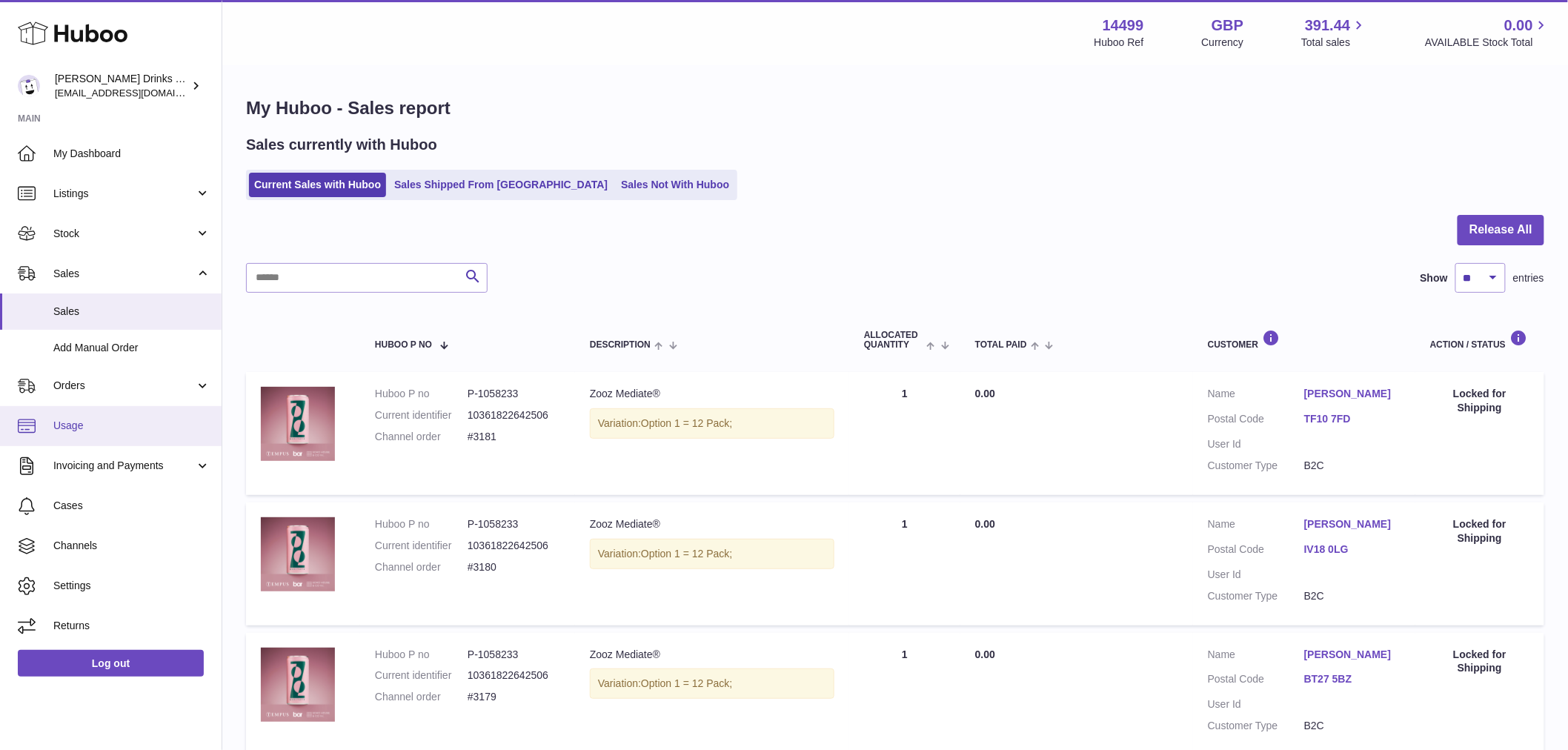
click at [149, 415] on link "Usage" at bounding box center [111, 426] width 221 height 40
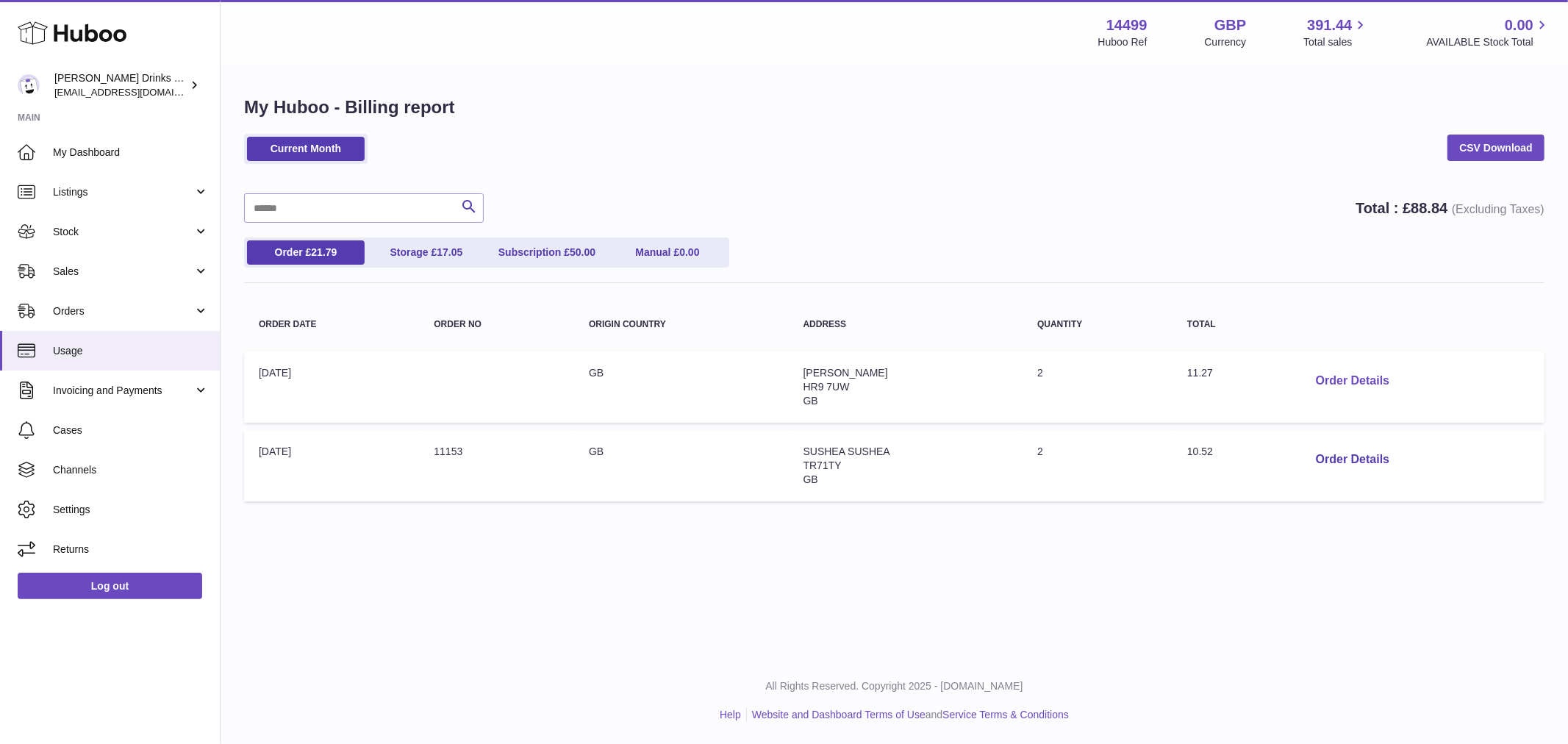
click at [1331, 381] on button "Order Details" at bounding box center [1352, 381] width 97 height 30
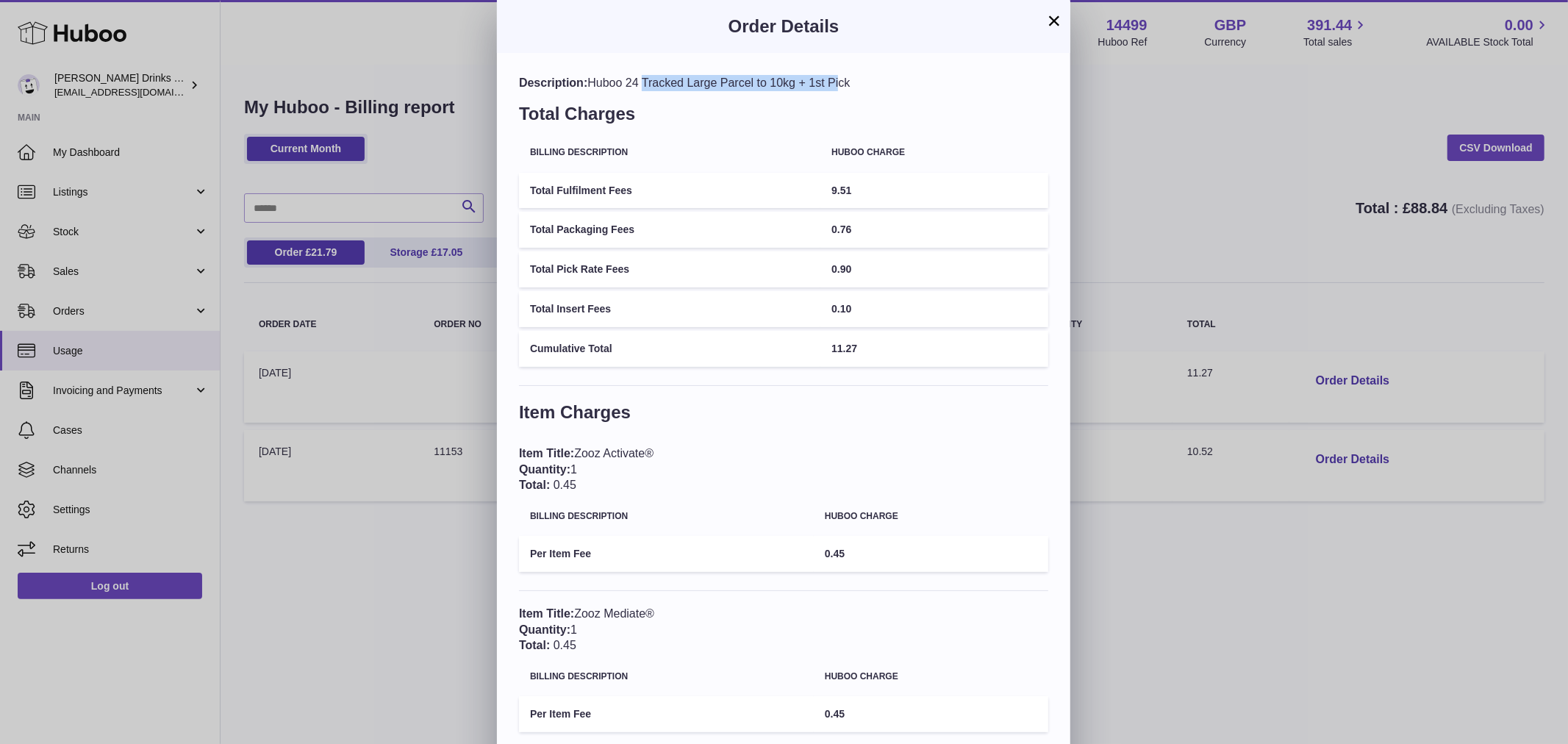
drag, startPoint x: 596, startPoint y: 79, endPoint x: 817, endPoint y: 78, distance: 221.0
click at [817, 78] on div "Description: Huboo 24 Tracked Large Parcel to 10kg + 1st Pick" at bounding box center [784, 84] width 529 height 17
drag, startPoint x: 873, startPoint y: 191, endPoint x: 836, endPoint y: 194, distance: 37.1
click at [836, 194] on td "9.51" at bounding box center [934, 191] width 228 height 36
click at [851, 193] on span "9.51" at bounding box center [842, 190] width 20 height 12
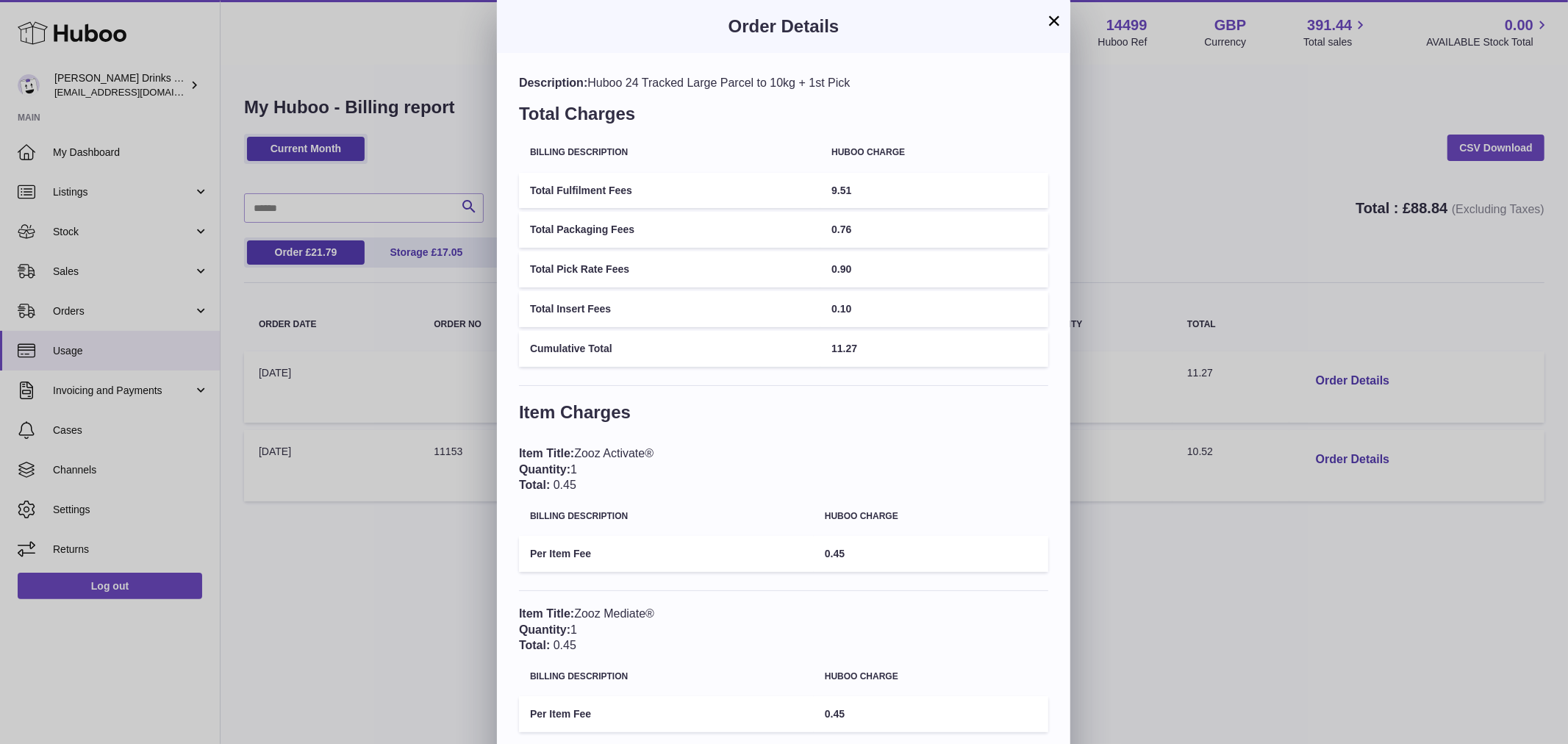
click at [329, 538] on div "× Order Details Description: Huboo 24 Tracked Large Parcel to 10kg + 1st Pick T…" at bounding box center [784, 409] width 1568 height 818
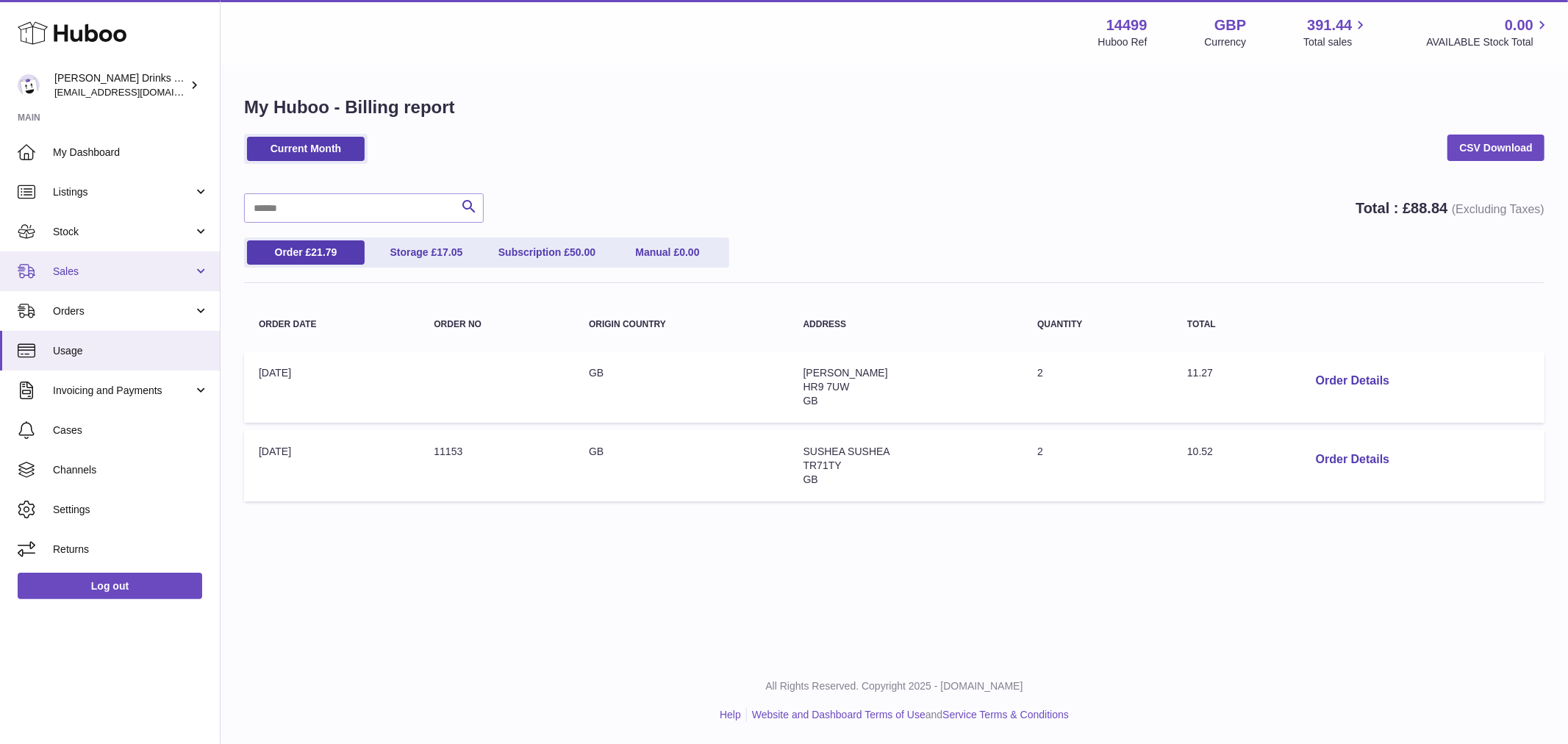
click at [140, 281] on link "Sales" at bounding box center [110, 271] width 220 height 40
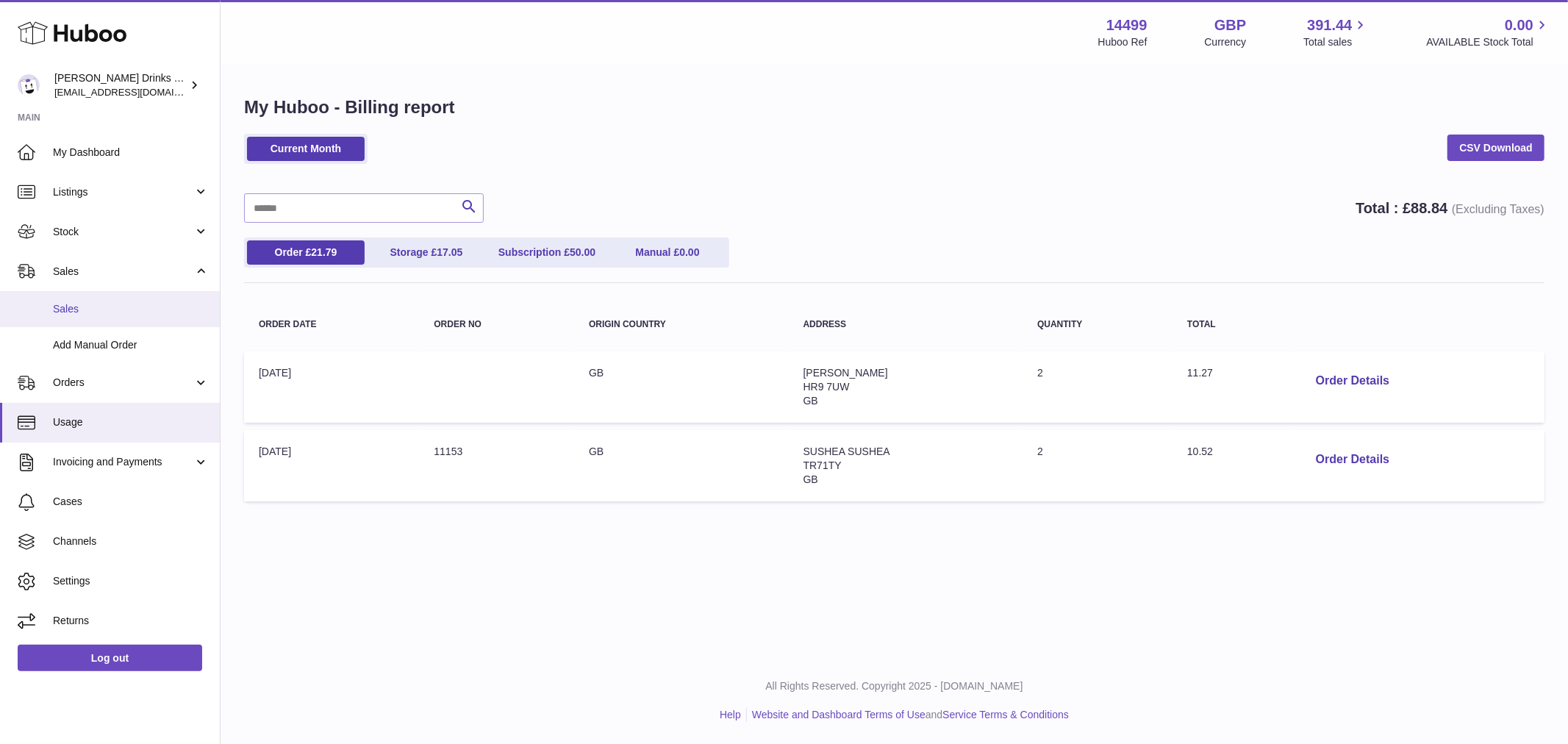
click at [133, 306] on span "Sales" at bounding box center [130, 309] width 156 height 14
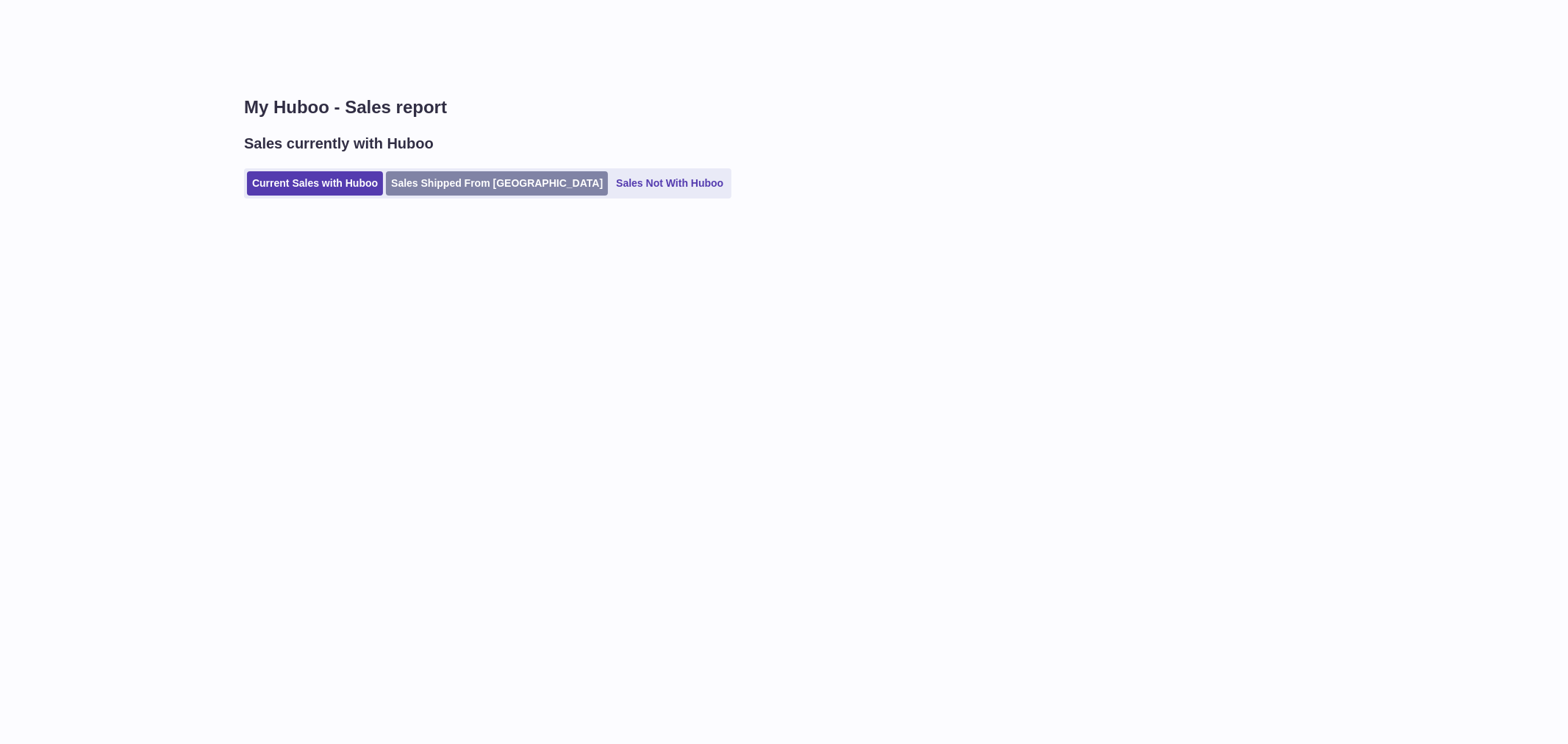
click at [511, 181] on link "Sales Shipped From Huboo" at bounding box center [496, 184] width 222 height 24
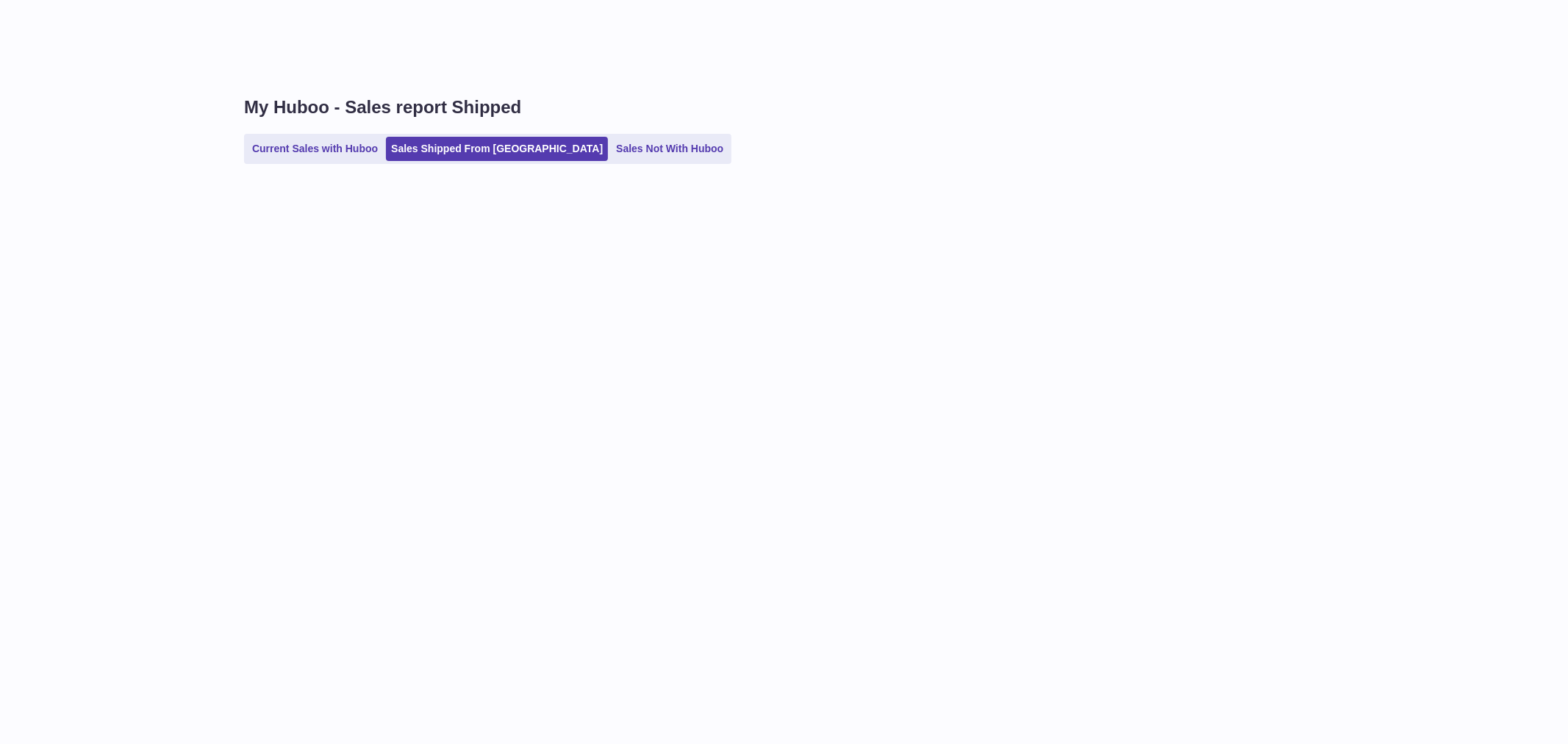
click at [341, 162] on ul "Current Sales with Huboo Sales Shipped From [GEOGRAPHIC_DATA] Sales Not With Hu…" at bounding box center [488, 149] width 487 height 30
click at [341, 158] on link "Current Sales with Huboo" at bounding box center [314, 149] width 136 height 24
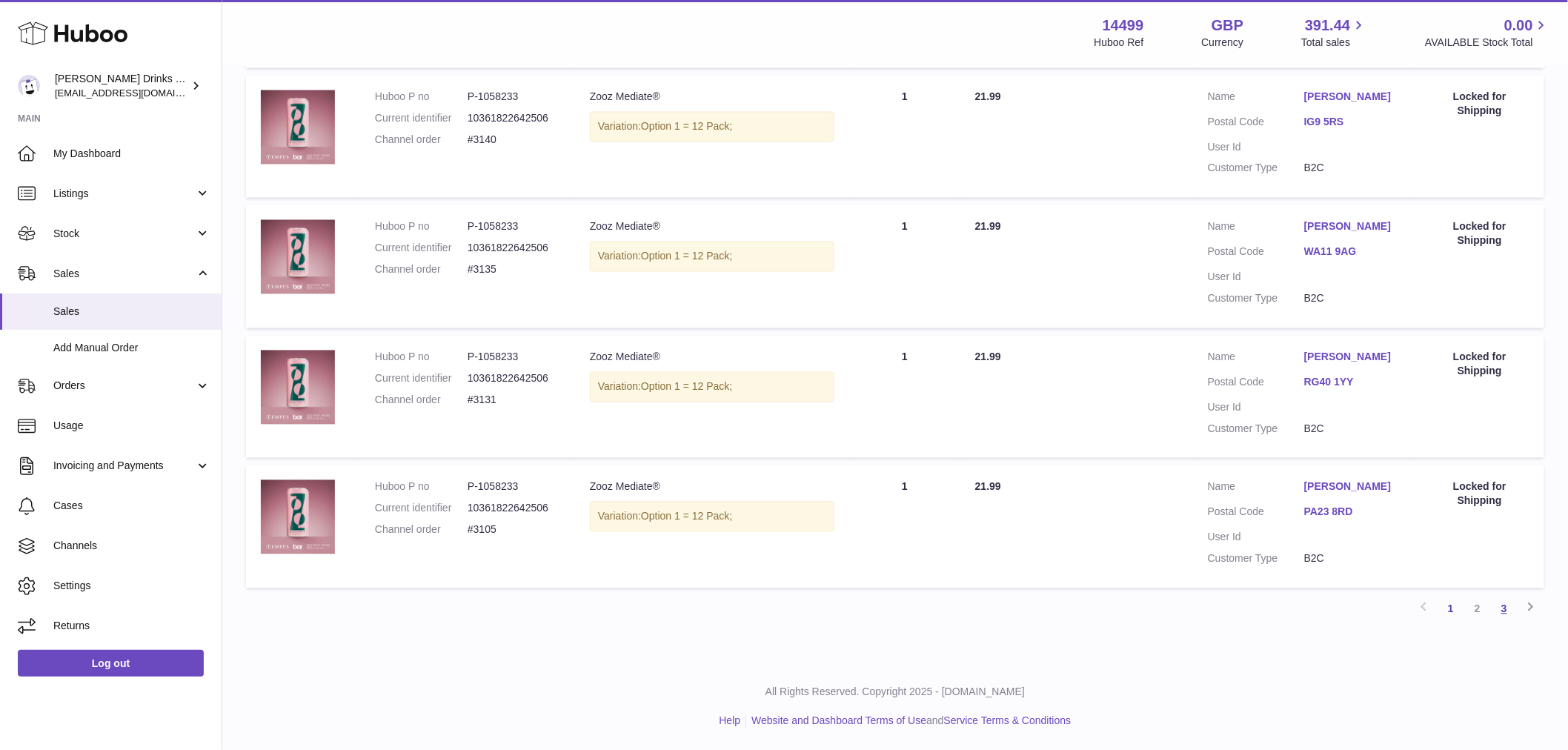
click at [1502, 596] on link "3" at bounding box center [1504, 609] width 27 height 27
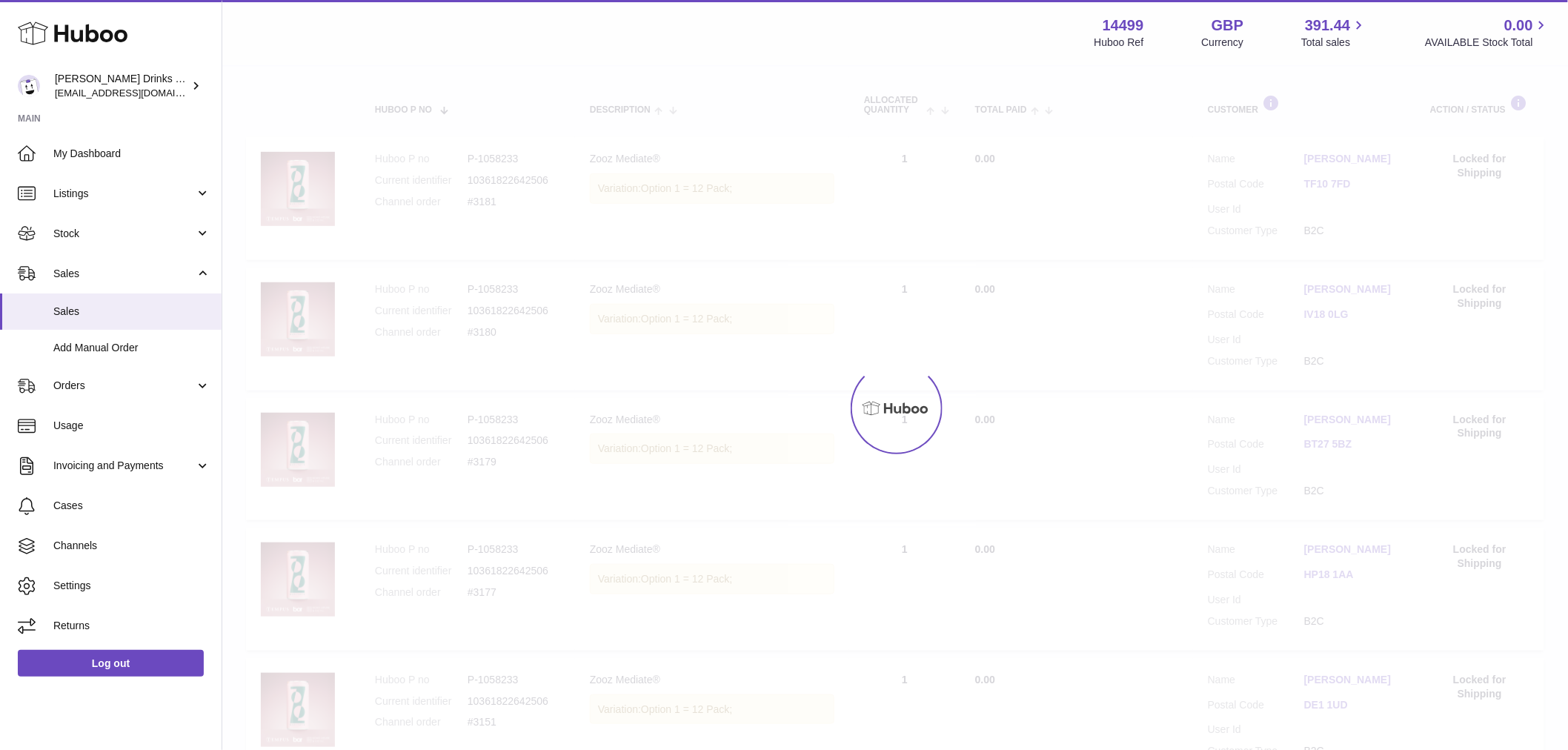
scroll to position [67, 0]
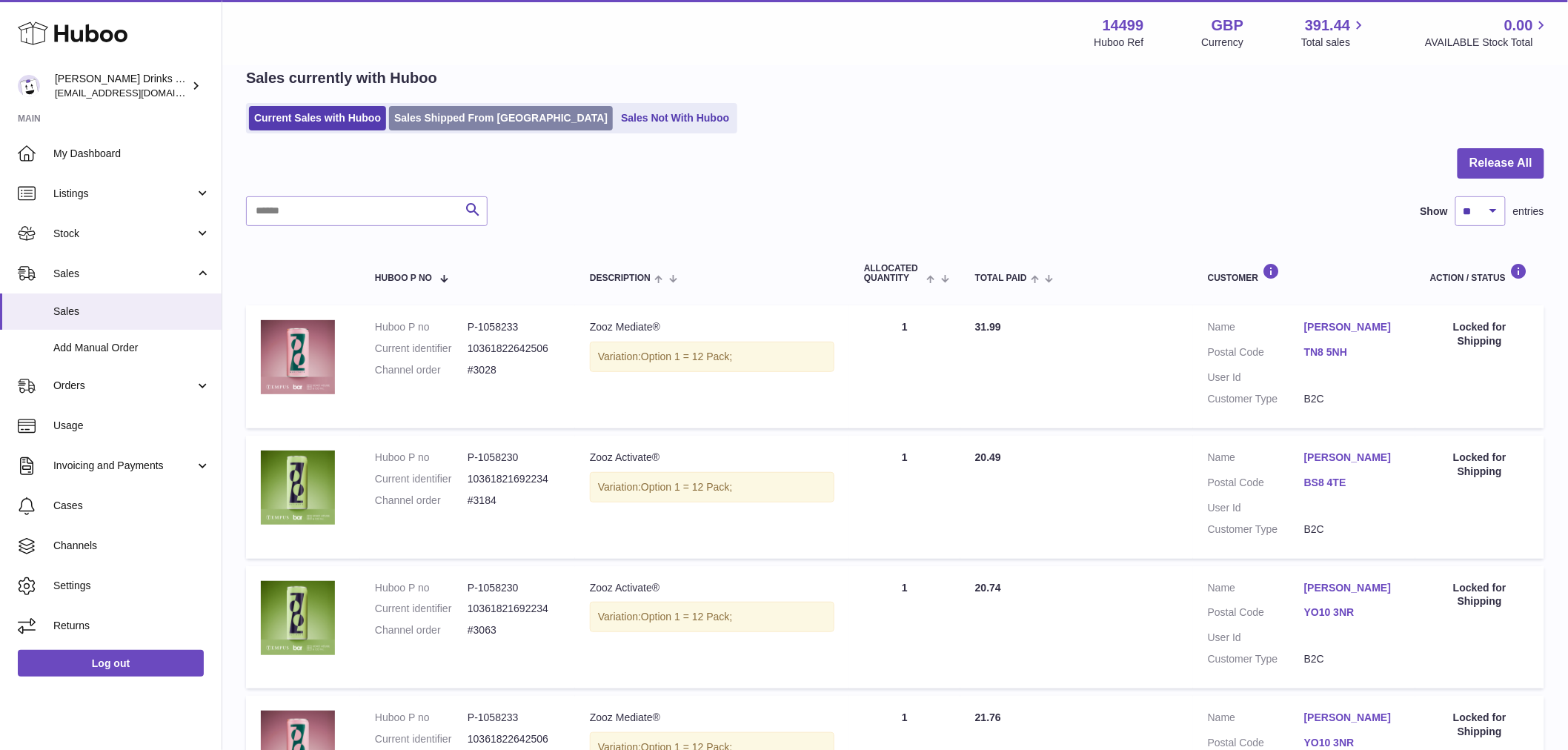
click at [433, 109] on link "Sales Shipped From [GEOGRAPHIC_DATA]" at bounding box center [500, 118] width 224 height 24
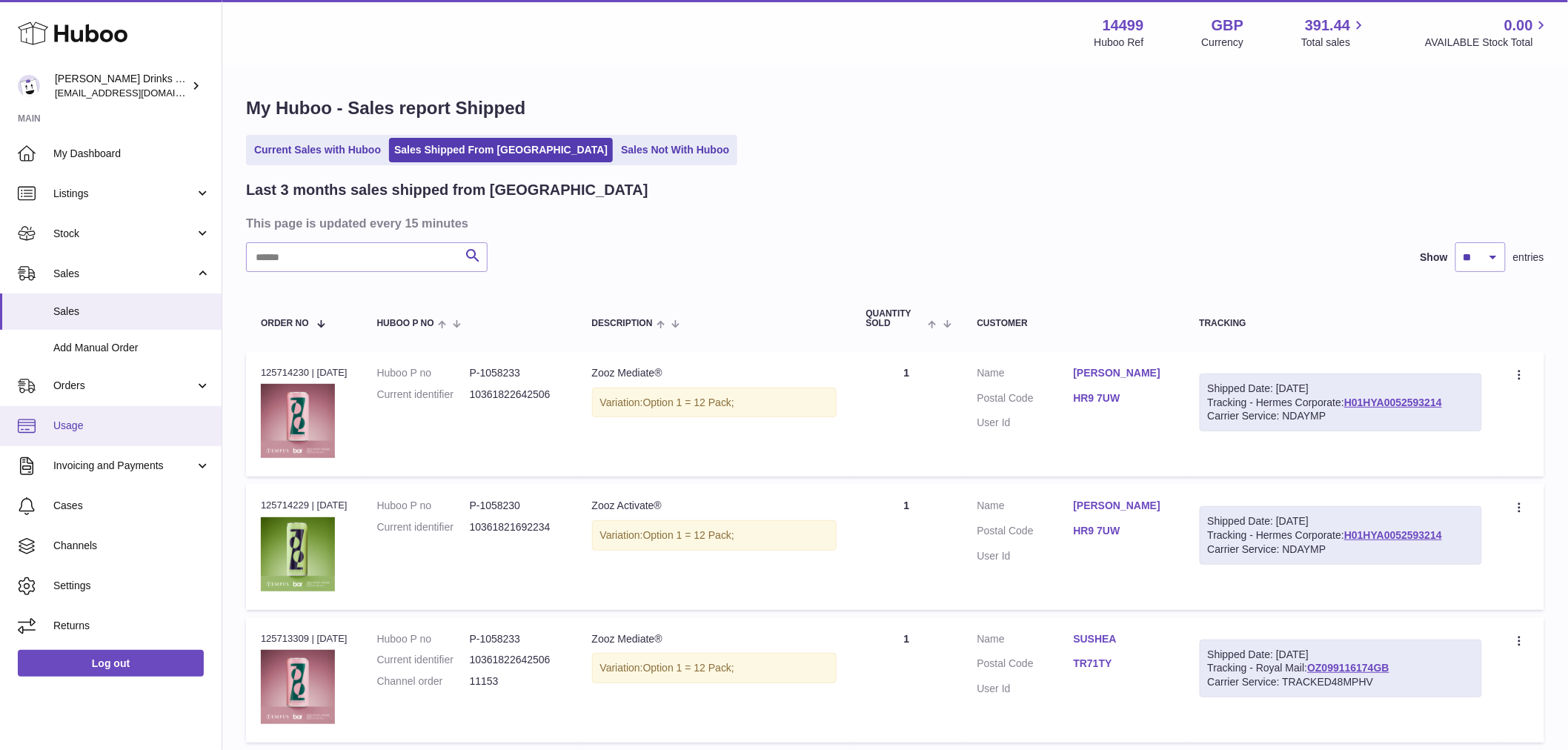
click at [161, 419] on span "Usage" at bounding box center [131, 425] width 157 height 14
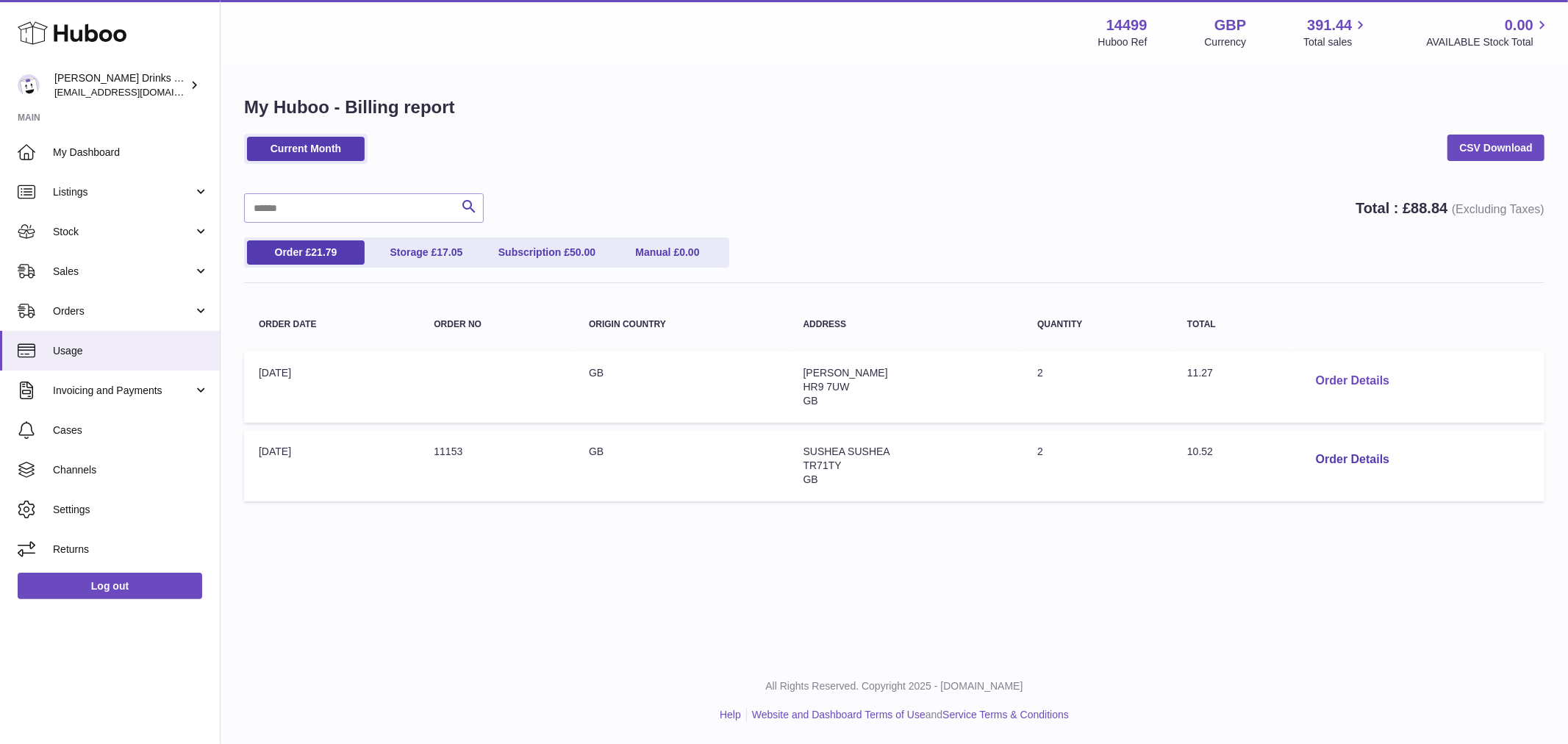
click at [1320, 385] on button "Order Details" at bounding box center [1352, 381] width 97 height 30
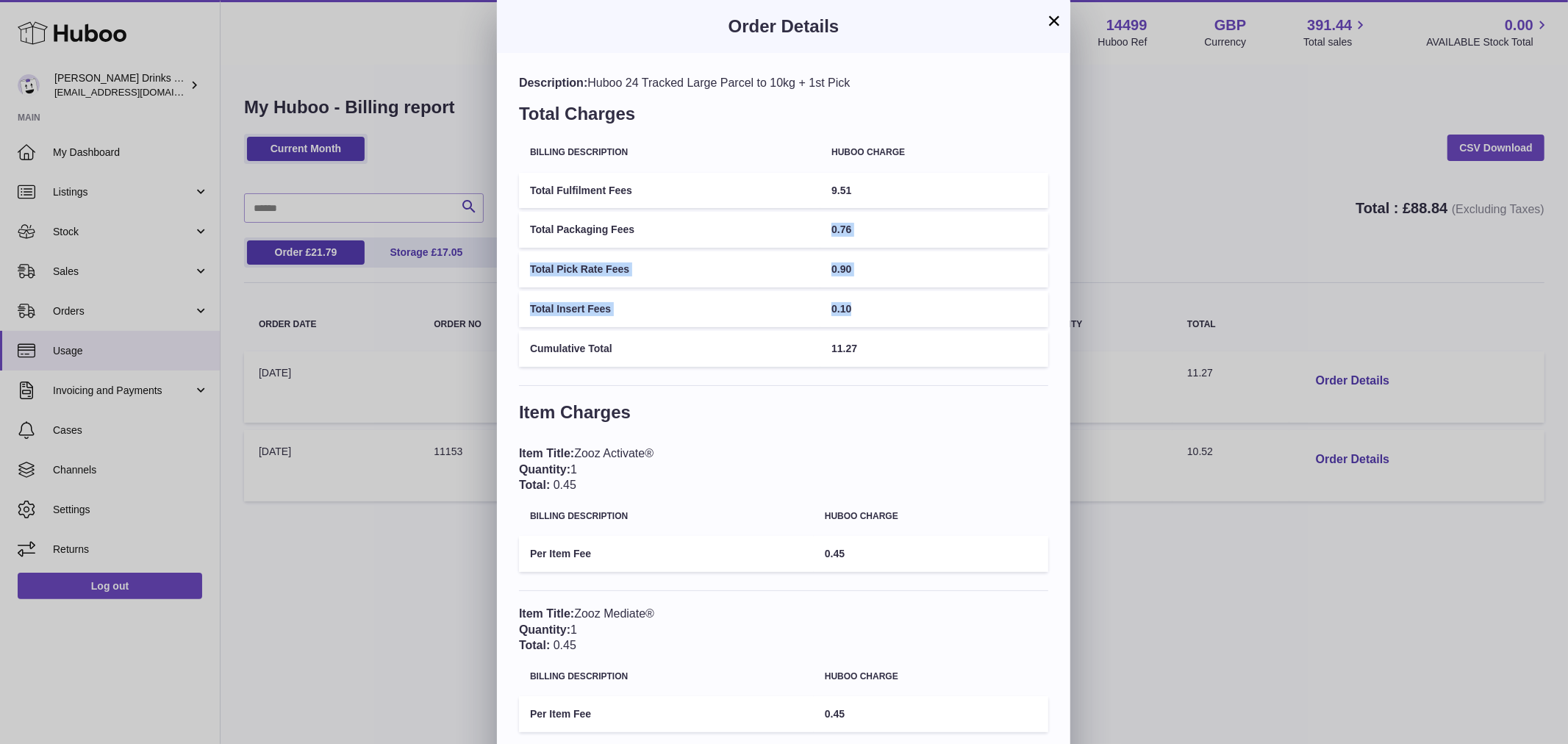
drag, startPoint x: 869, startPoint y: 311, endPoint x: 882, endPoint y: 241, distance: 71.2
click at [819, 218] on tbody "Total Fulfilment Fees 9.51 Total Packaging Fees 0.76 Total Pick Rate Fees 0.90 …" at bounding box center [784, 270] width 529 height 194
click at [884, 241] on td "0.76" at bounding box center [934, 230] width 228 height 36
click at [870, 334] on td "11.27" at bounding box center [934, 349] width 228 height 36
click at [1057, 23] on button "×" at bounding box center [1054, 20] width 17 height 17
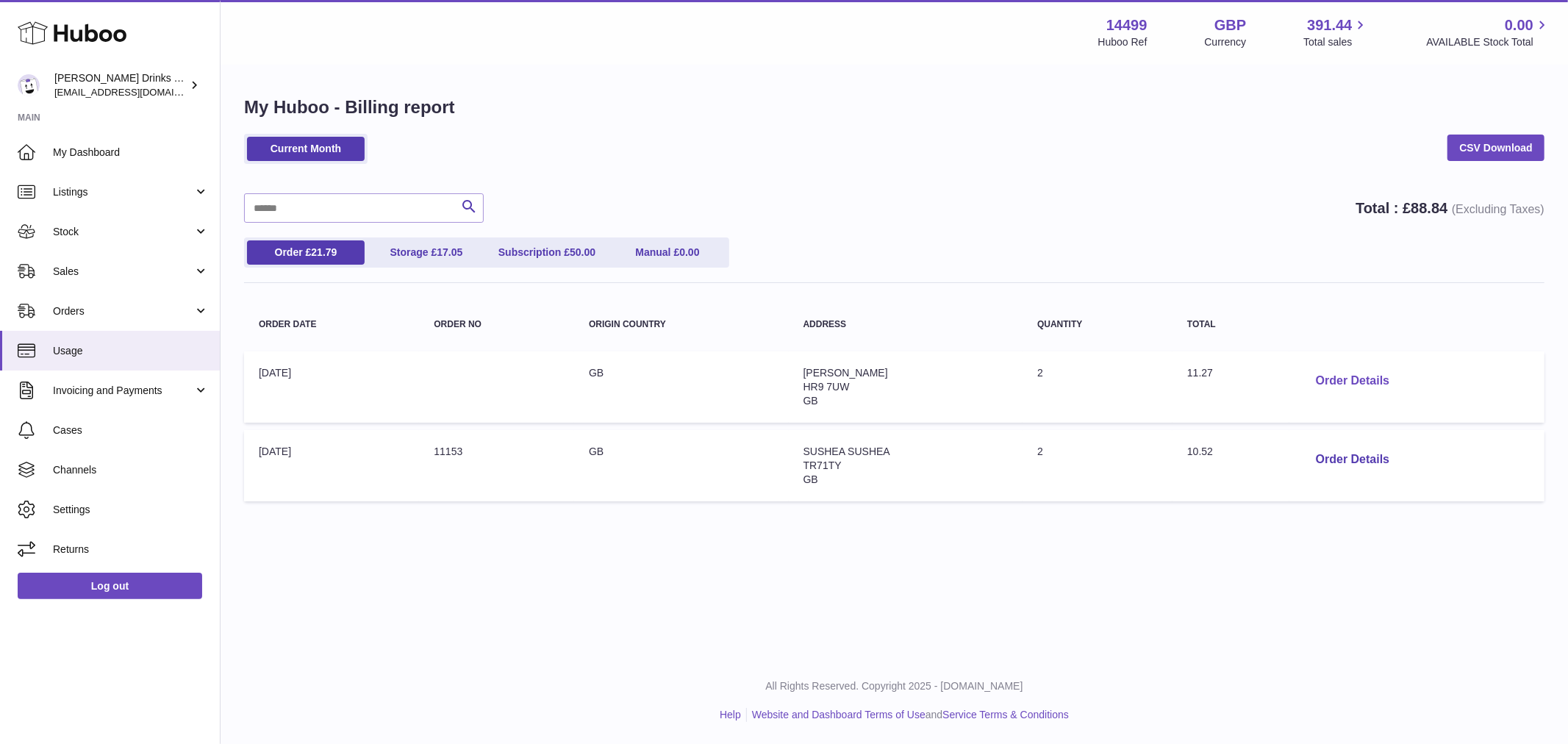
click at [1346, 378] on button "Order Details" at bounding box center [1352, 381] width 97 height 30
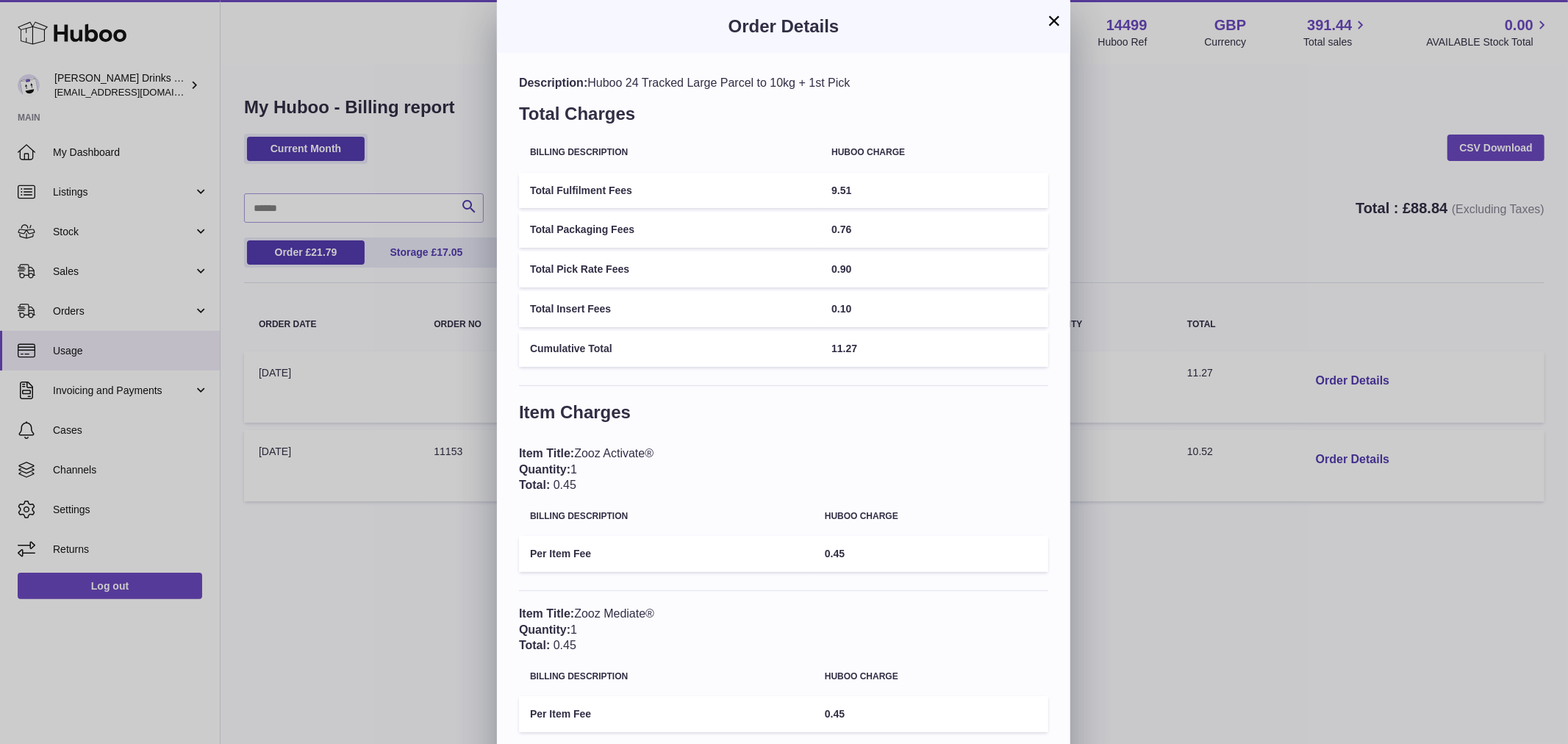
click at [1053, 18] on button "×" at bounding box center [1054, 20] width 17 height 17
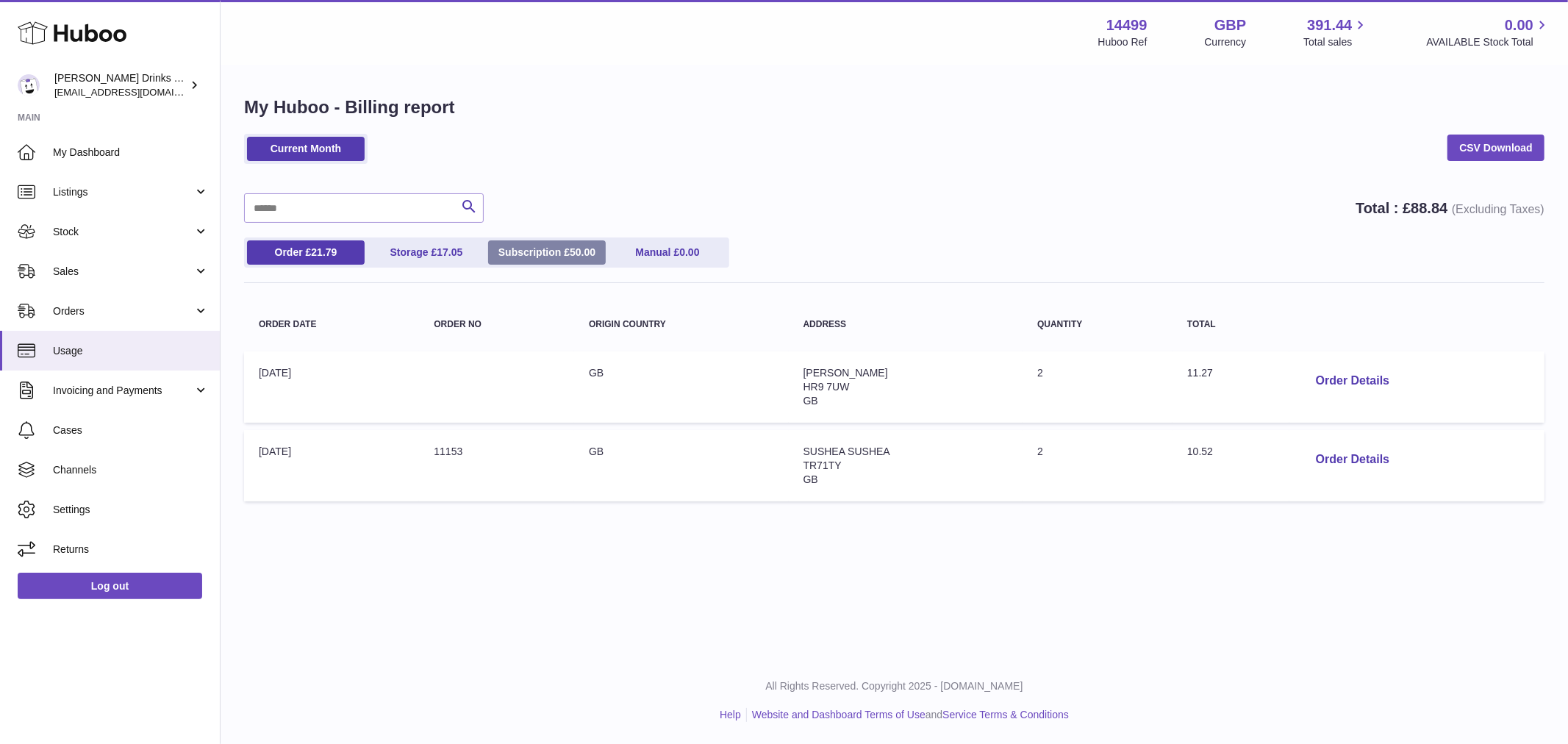
click at [539, 253] on link "Subscription £ 50.00" at bounding box center [547, 253] width 117 height 24
